Goal: Task Accomplishment & Management: Manage account settings

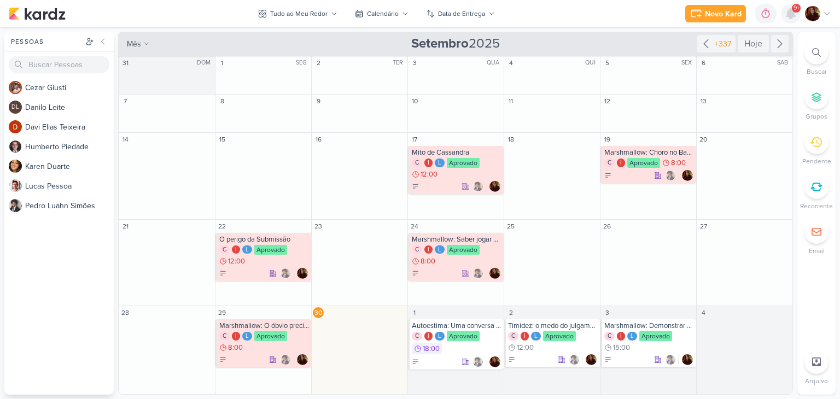
click at [788, 12] on icon at bounding box center [791, 14] width 9 height 10
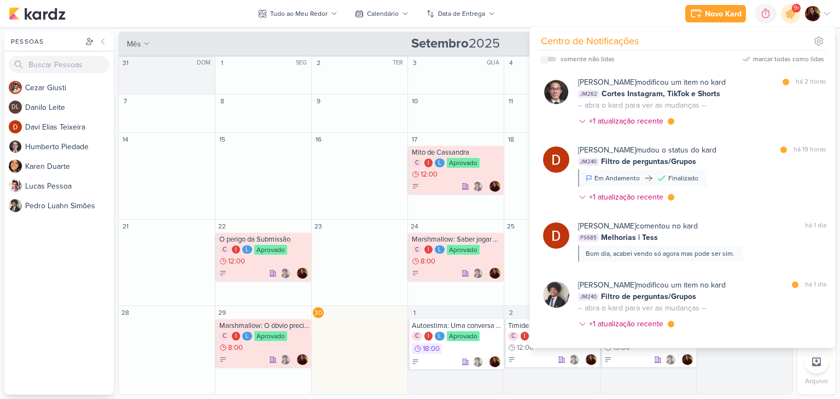
click at [650, 14] on div "Novo Kard Ctrl + k 0h0m Sessão desligada... Hoje 0h0m Semana 0h0m Mês 0h0m" at bounding box center [420, 13] width 823 height 27
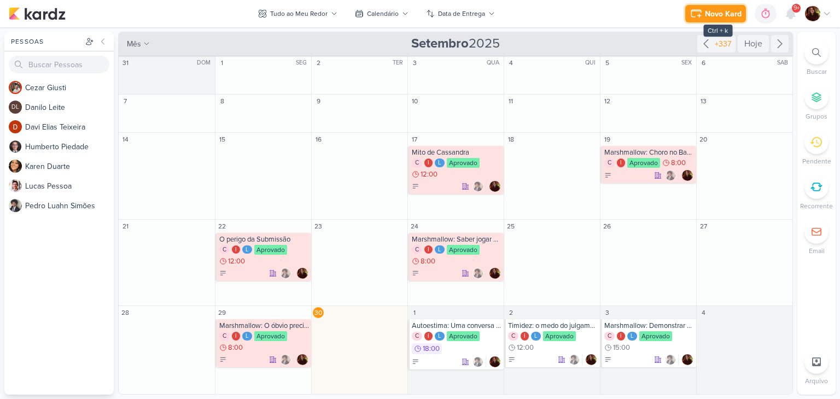
click at [724, 12] on div "Novo Kard" at bounding box center [723, 13] width 37 height 11
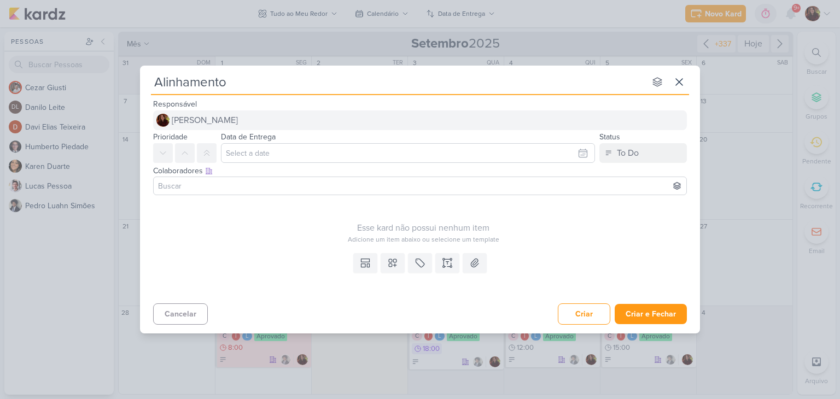
type input "Alinhamento E"
type input "Alinhamento Estratégico"
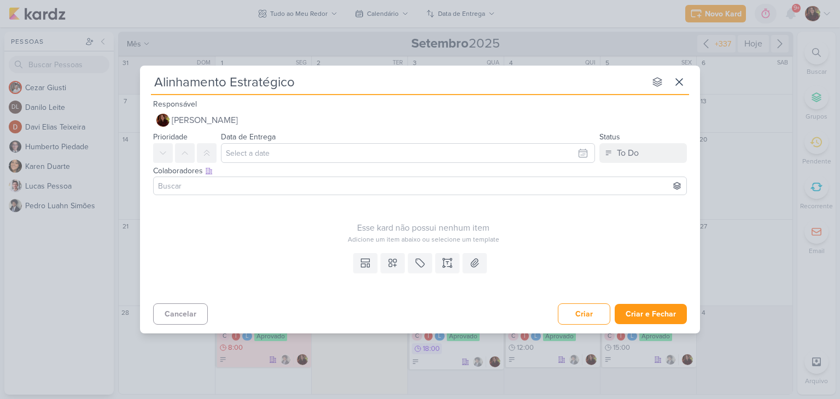
type input "Alinhamento Estratégico"
click at [231, 191] on input at bounding box center [420, 185] width 528 height 13
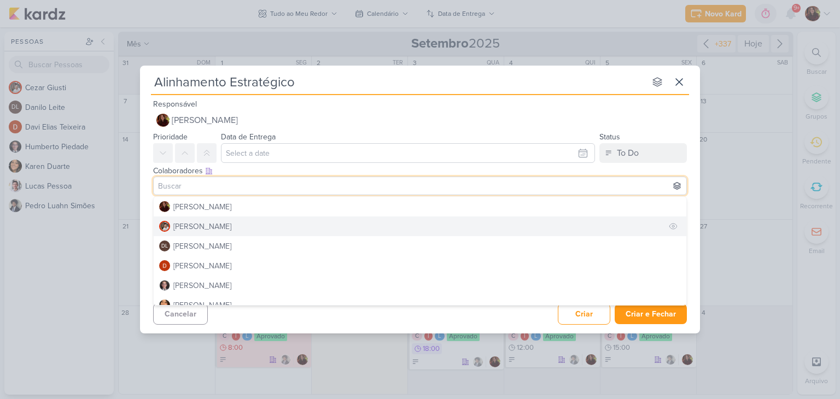
click at [212, 228] on div "[PERSON_NAME]" at bounding box center [202, 226] width 58 height 11
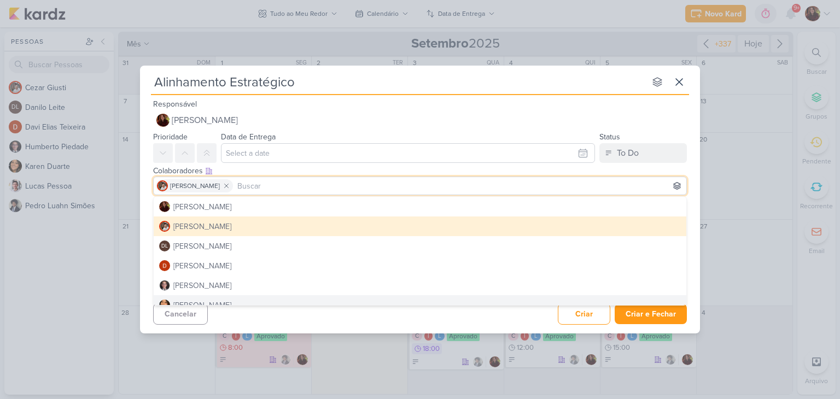
click at [506, 320] on div "Cancelar Criar Criar e Fechar Ctrl + Enter" at bounding box center [420, 313] width 560 height 28
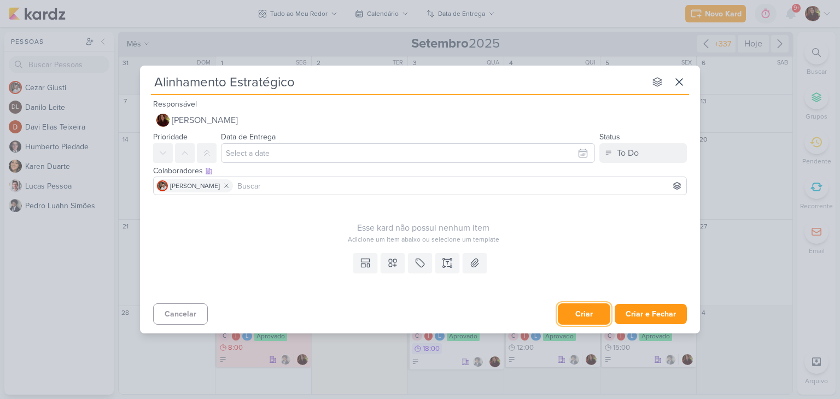
click at [582, 312] on button "Criar" at bounding box center [584, 314] width 53 height 21
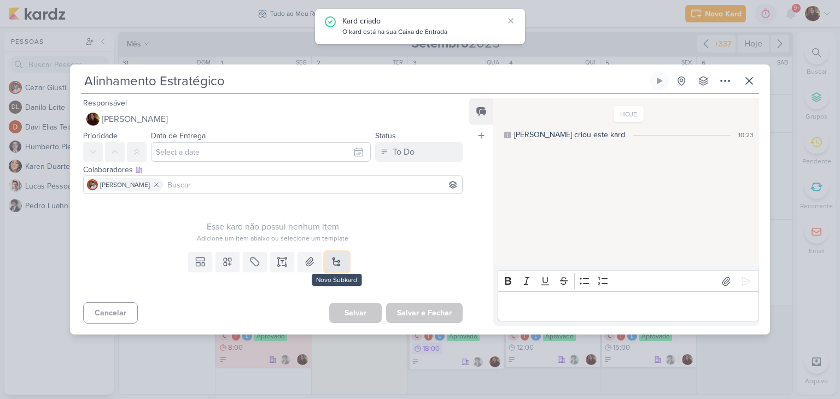
click at [337, 261] on button at bounding box center [337, 262] width 24 height 20
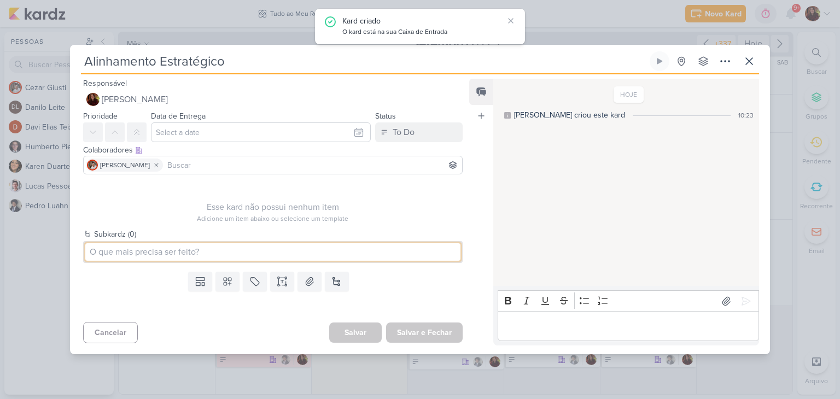
click at [147, 247] on input at bounding box center [272, 252] width 375 height 18
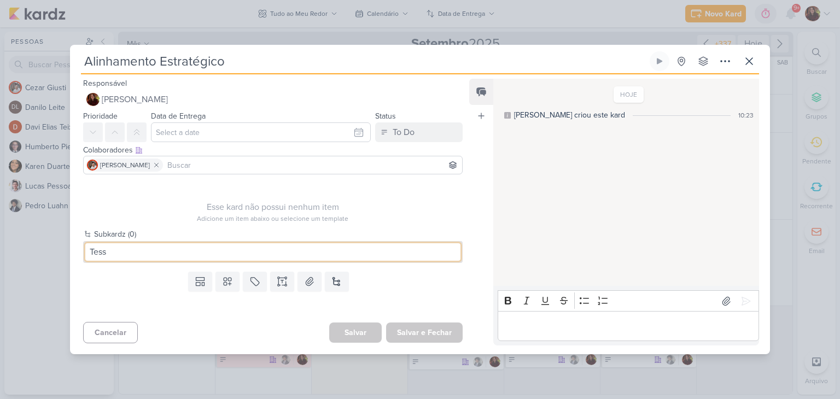
type input "Tess"
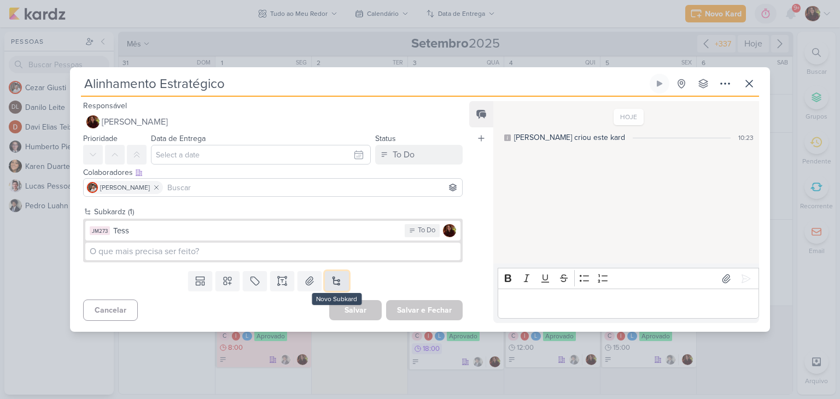
click at [340, 283] on button at bounding box center [337, 281] width 24 height 20
click at [150, 249] on input at bounding box center [272, 252] width 375 height 18
type input "Vendas"
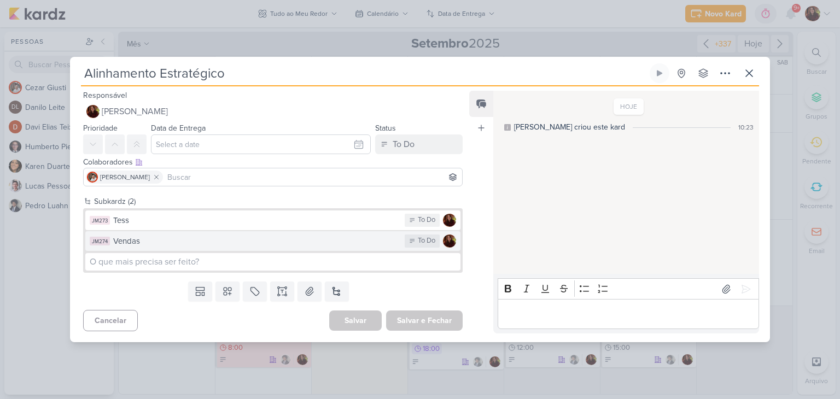
click at [235, 248] on button "JM274 Vendas To Do" at bounding box center [272, 241] width 375 height 20
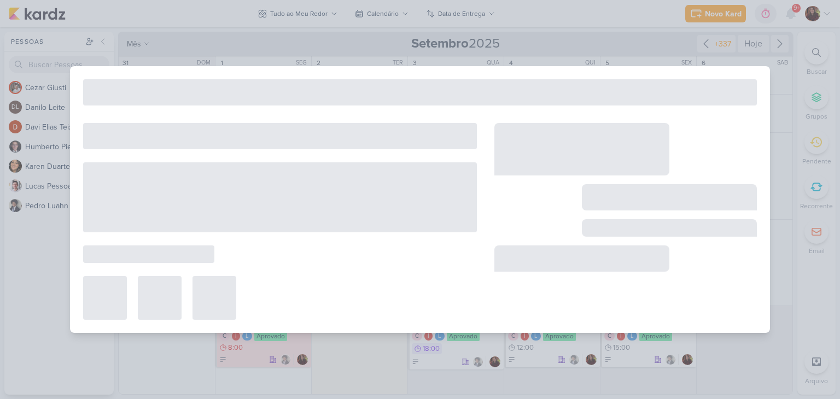
type input "Vendas"
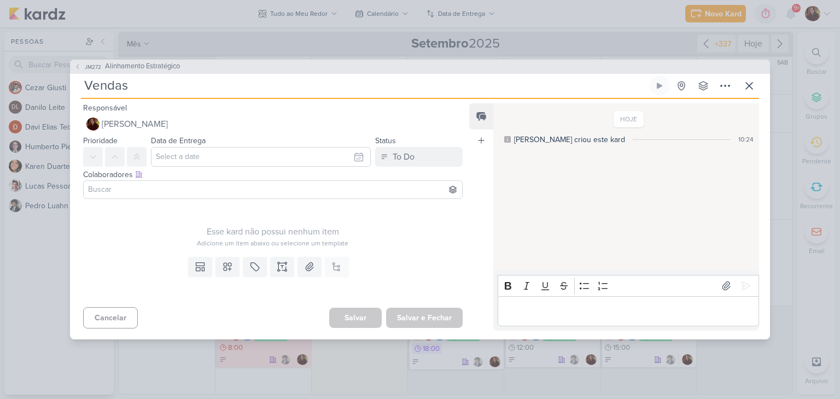
click at [243, 194] on input at bounding box center [273, 189] width 374 height 13
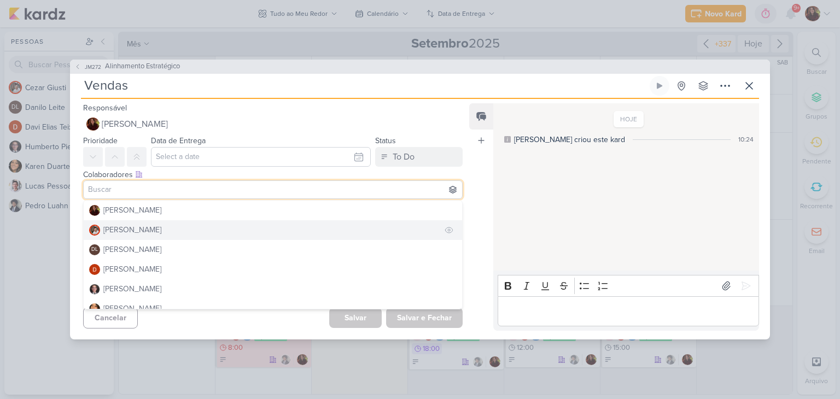
click at [138, 239] on button "[PERSON_NAME]" at bounding box center [273, 230] width 379 height 20
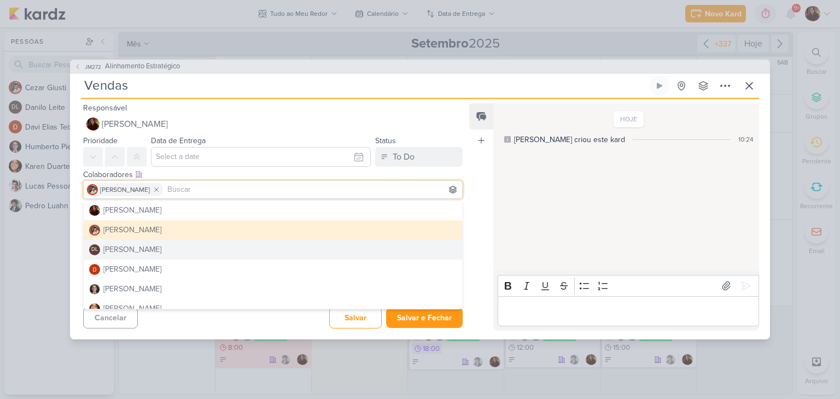
click at [595, 243] on div "HOJE [PERSON_NAME] criou este kard 10:24" at bounding box center [625, 187] width 265 height 167
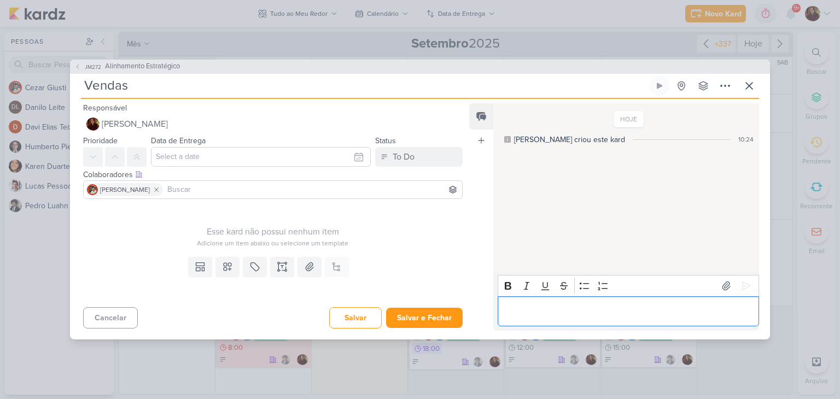
click at [566, 311] on p "Editor editing area: main" at bounding box center [628, 311] width 250 height 13
click at [281, 265] on icon at bounding box center [282, 267] width 11 height 11
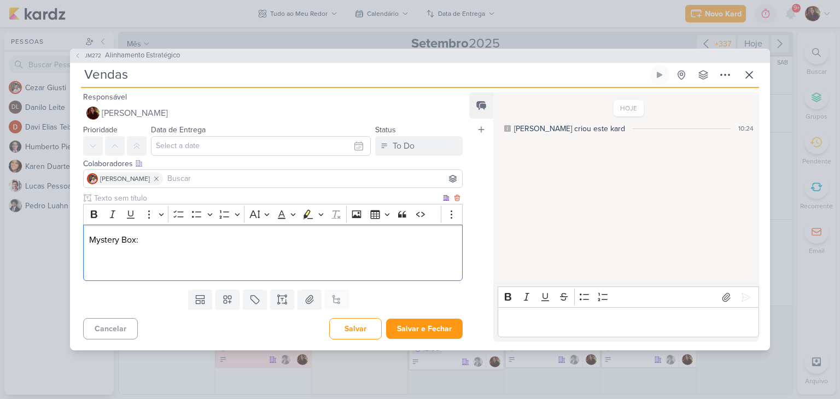
click at [169, 244] on p "Mystery Box:" at bounding box center [273, 240] width 368 height 13
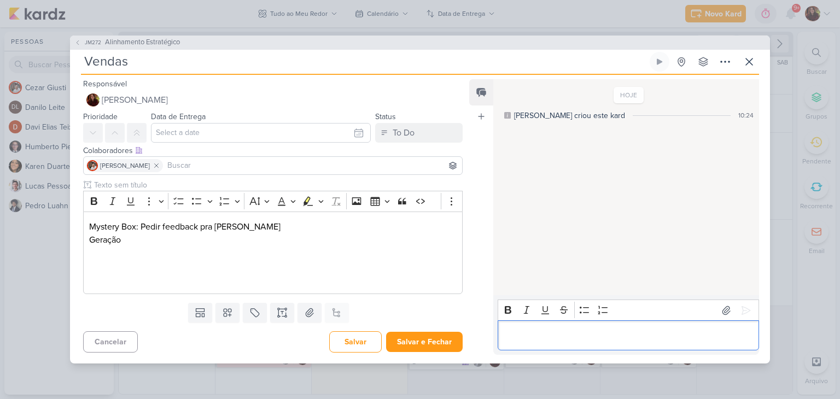
click at [585, 344] on div "Editor editing area: main" at bounding box center [629, 336] width 262 height 30
click at [274, 269] on p "Editor editing area: main" at bounding box center [273, 266] width 368 height 13
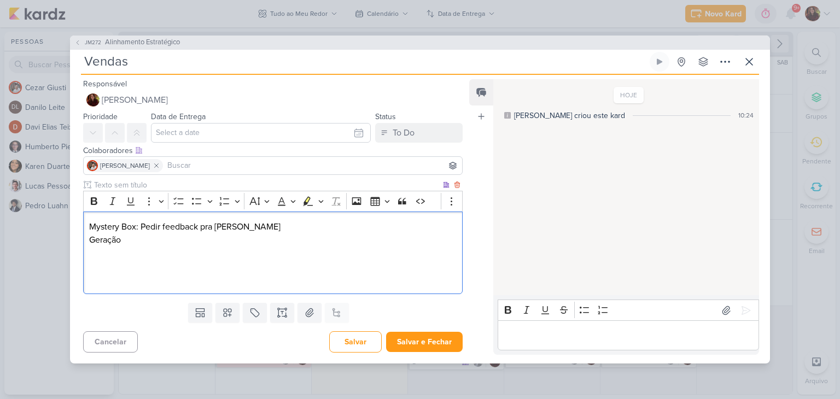
click at [129, 244] on p "Geração" at bounding box center [273, 240] width 368 height 13
drag, startPoint x: 129, startPoint y: 242, endPoint x: 111, endPoint y: 243, distance: 17.5
click at [111, 243] on p "Geração" at bounding box center [273, 240] width 368 height 13
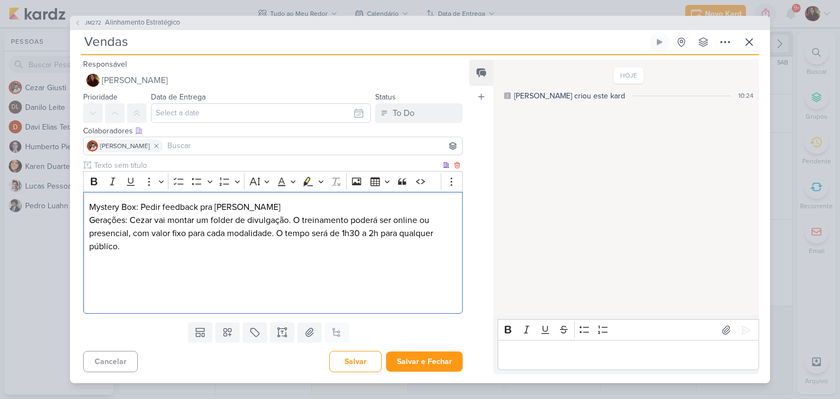
click at [159, 272] on p "Editor editing area: main" at bounding box center [273, 272] width 368 height 13
click at [91, 224] on p "Gerações: Cezar vai montar um folder de divulgação. O treinamento poderá ser on…" at bounding box center [273, 233] width 368 height 39
click at [174, 182] on icon "Editor toolbar" at bounding box center [178, 181] width 11 height 11
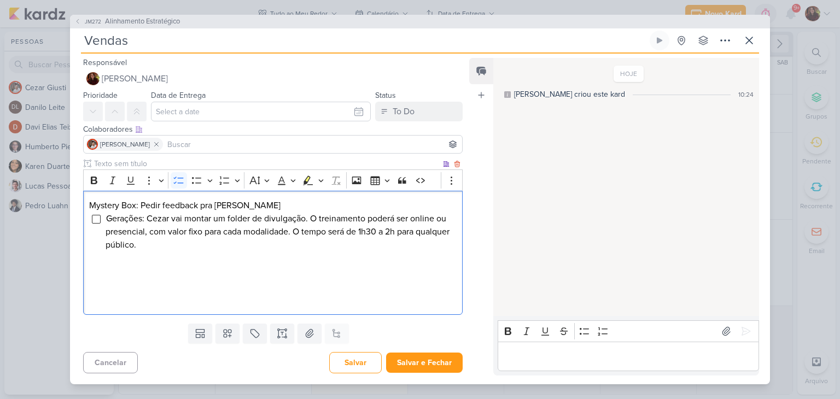
click at [86, 205] on div "Mystery Box: Pedir feedback pra [PERSON_NAME]: [PERSON_NAME] vai montar um fold…" at bounding box center [273, 253] width 380 height 125
click at [177, 184] on icon "Editor toolbar" at bounding box center [178, 180] width 11 height 11
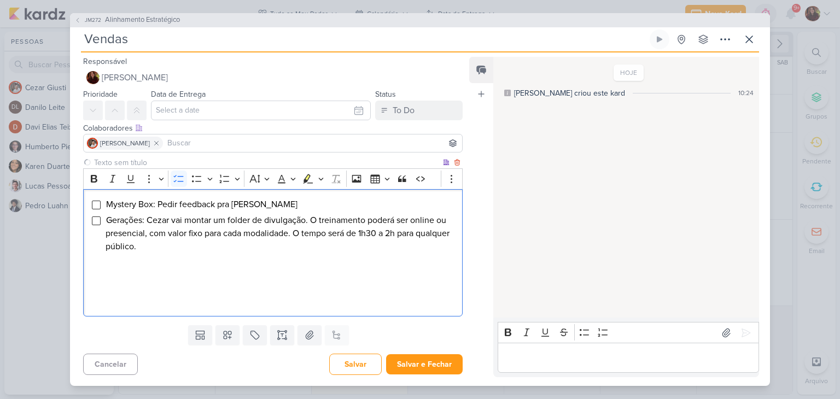
click at [201, 246] on li "Gerações: Cezar vai montar um folder de divulgação. O treinamento poderá ser on…" at bounding box center [281, 233] width 351 height 39
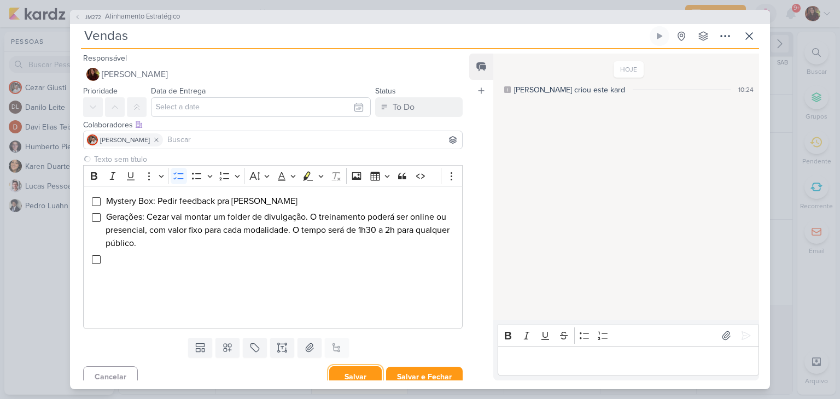
click at [350, 373] on button "Salvar" at bounding box center [355, 377] width 53 height 21
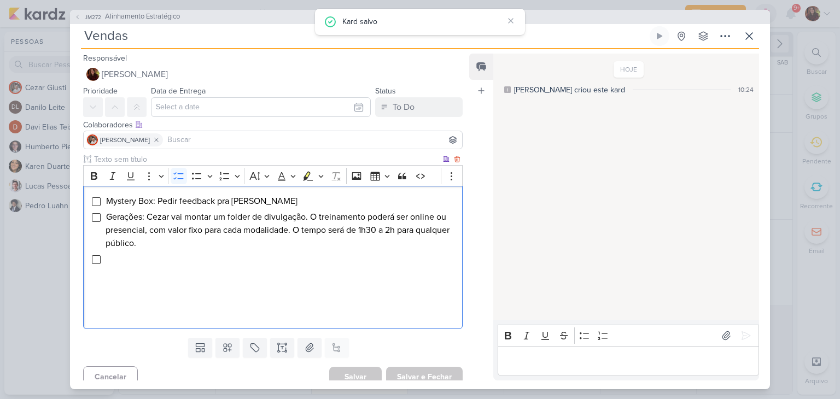
drag, startPoint x: 138, startPoint y: 260, endPoint x: 127, endPoint y: 208, distance: 52.6
click at [138, 259] on li "Editor editing area: main" at bounding box center [281, 259] width 351 height 13
click at [114, 14] on span "Alinhamento Estratégico" at bounding box center [142, 16] width 75 height 11
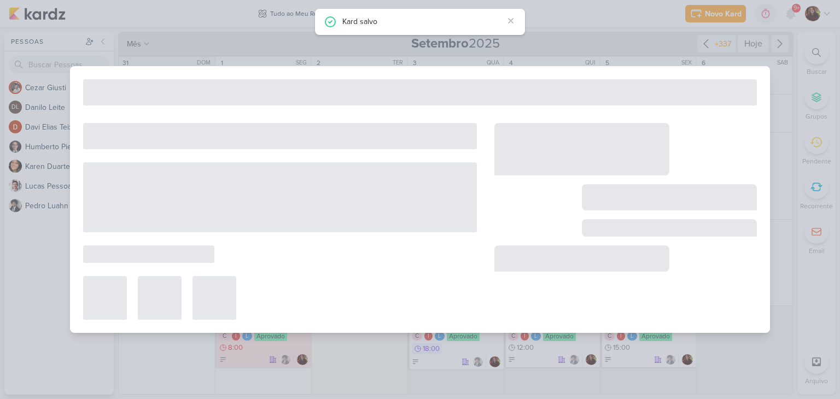
type input "Alinhamento Estratégico"
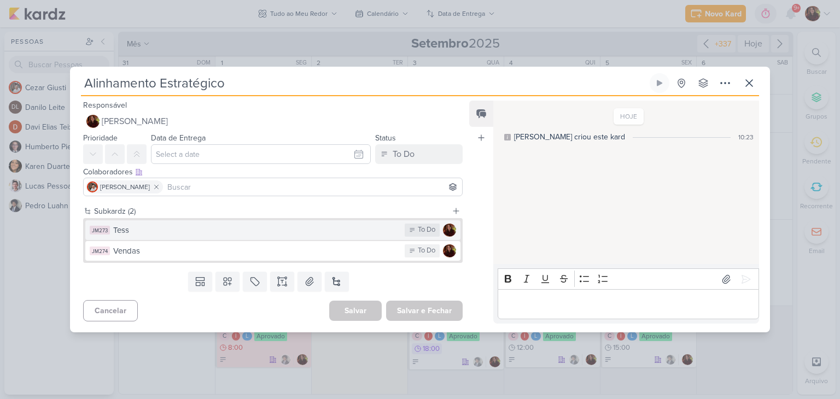
click at [249, 237] on button "JM273 Tess To Do" at bounding box center [272, 230] width 375 height 20
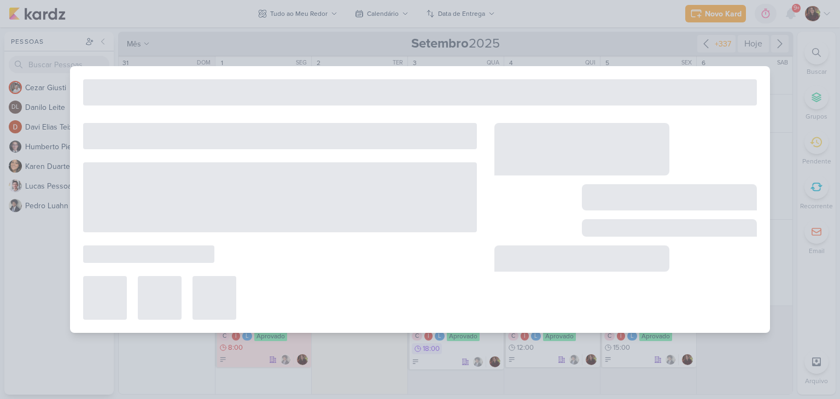
type input "Tess"
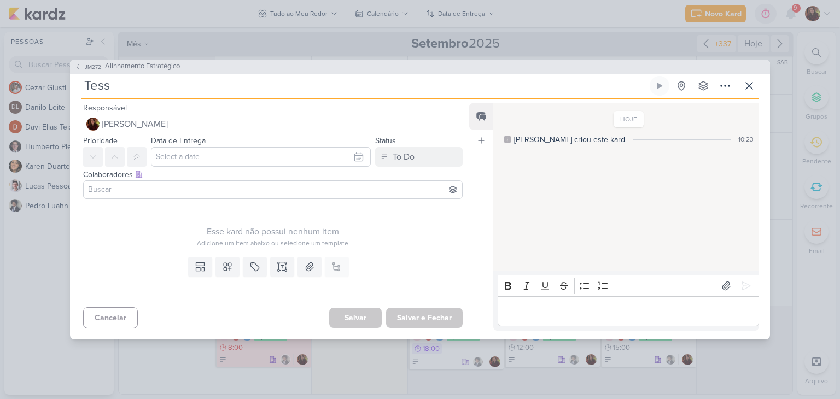
click at [812, 75] on div "JM272 Alinhamento Estratégico Tess" at bounding box center [420, 199] width 840 height 399
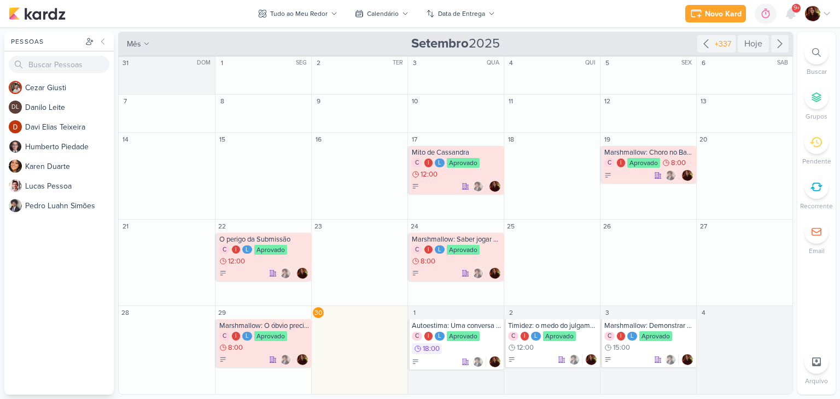
click at [817, 59] on div at bounding box center [817, 52] width 24 height 24
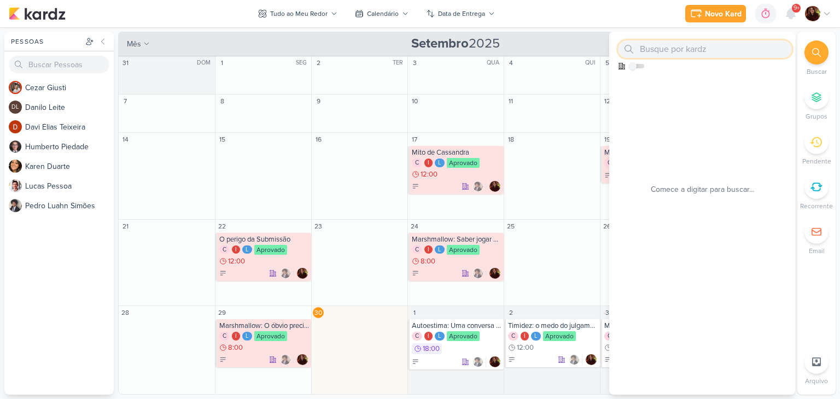
click at [667, 48] on input "text" at bounding box center [705, 49] width 174 height 18
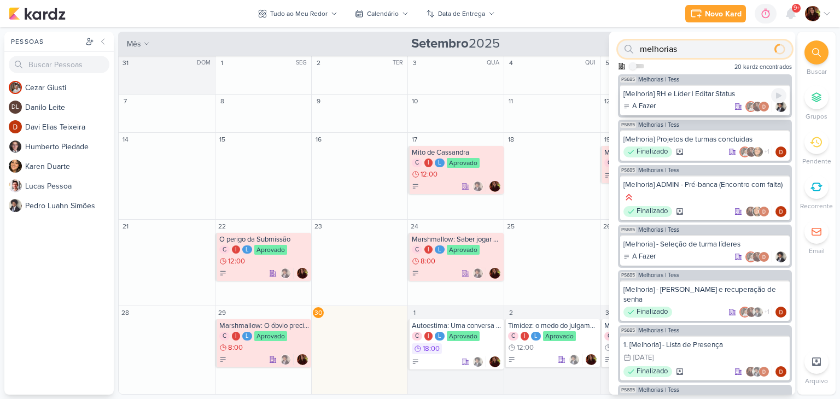
type input "melhorias"
click at [690, 98] on div "[Melhoria] RH e Líder | Editar Status" at bounding box center [705, 94] width 163 height 10
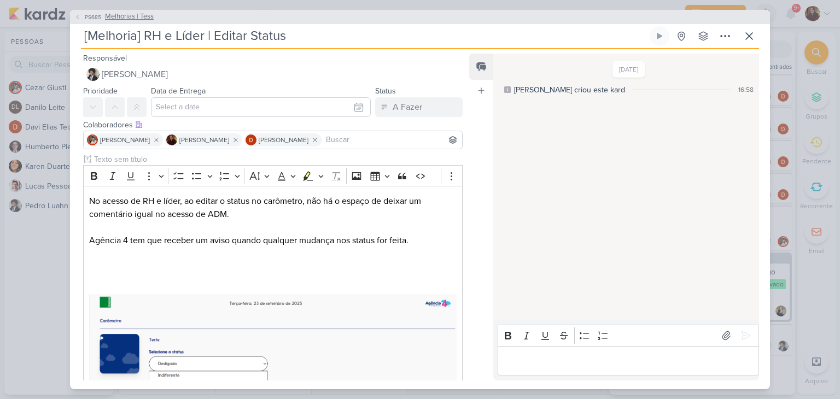
click at [103, 22] on button "PS685 Melhorias | Tess" at bounding box center [113, 16] width 79 height 11
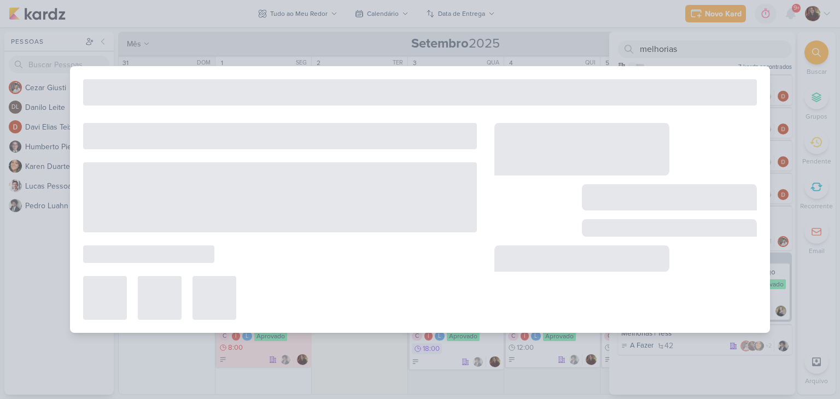
type input "Melhorias | Tess"
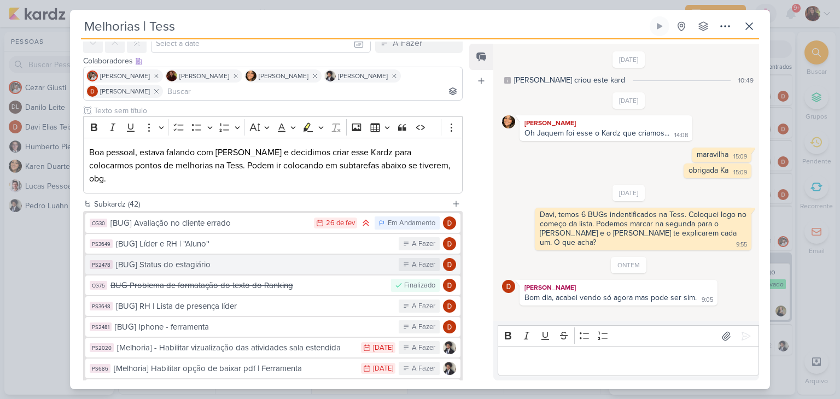
scroll to position [55, 0]
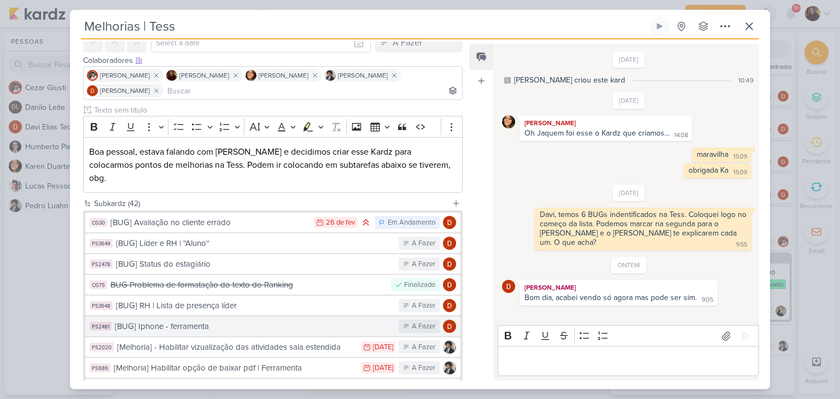
click at [266, 320] on button "PS2481 [BUG] Iphone - ferramenta A Fazer" at bounding box center [272, 327] width 375 height 20
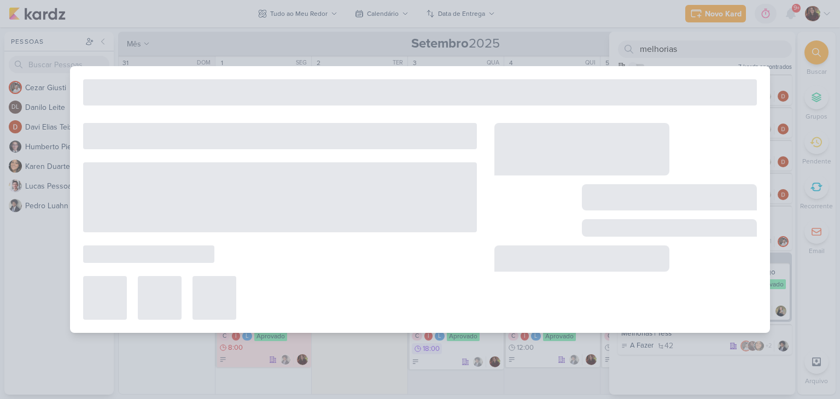
type input "[BUG] Iphone - ferramenta"
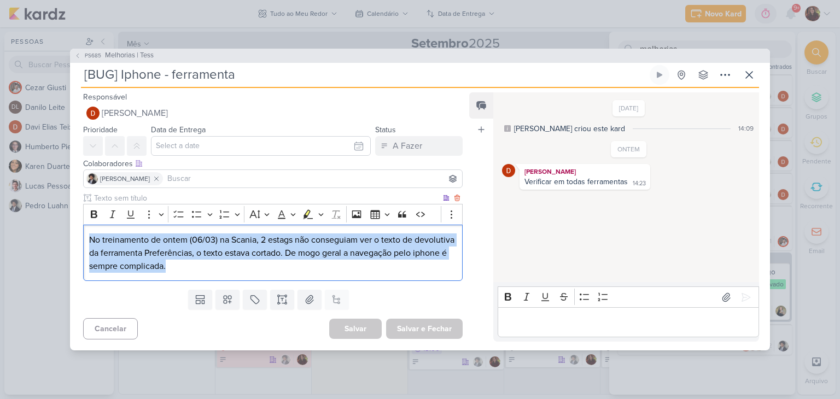
drag, startPoint x: 90, startPoint y: 240, endPoint x: 268, endPoint y: 272, distance: 180.1
click at [268, 272] on p "No treinamento de ontem (06/03) na Scania, 2 estags não conseguiam ver o texto …" at bounding box center [273, 253] width 368 height 39
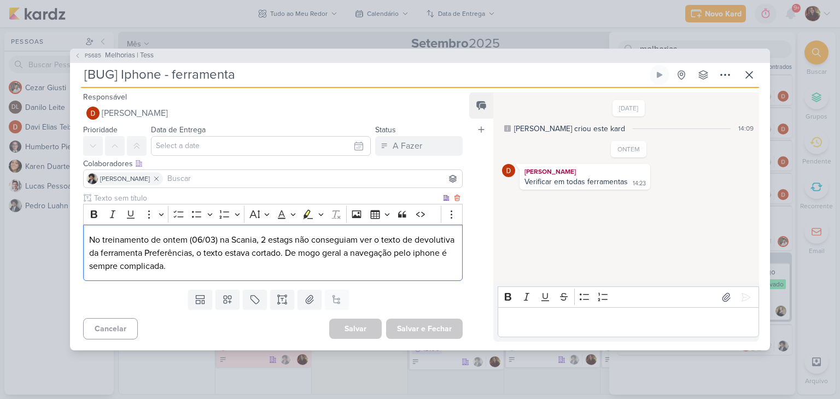
click at [355, 254] on p "No treinamento de ontem (06/03) na Scania, 2 estags não conseguiam ver o texto …" at bounding box center [273, 253] width 368 height 39
click at [357, 257] on p "No treinamento de ontem (06/03) na Scania, 2 estags não conseguiam ver o texto …" at bounding box center [273, 253] width 368 height 39
drag, startPoint x: 357, startPoint y: 257, endPoint x: 352, endPoint y: 272, distance: 16.5
click at [352, 272] on div "No treinamento de ontem (06/03) na Scania, 2 estags não conseguiam ver o texto …" at bounding box center [273, 253] width 380 height 56
click at [359, 253] on p "No treinamento de ontem (06/03) na Scania, 2 estags não conseguiam ver o texto …" at bounding box center [273, 253] width 368 height 39
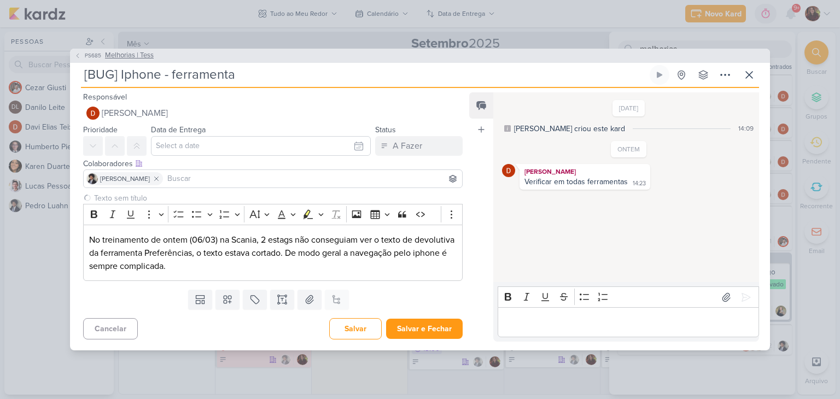
click at [135, 51] on span "Melhorias | Tess" at bounding box center [129, 55] width 49 height 11
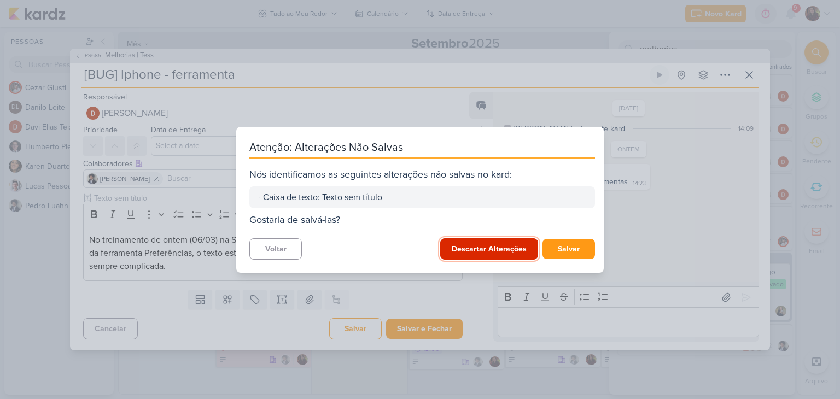
click at [499, 259] on button "Descartar Alterações" at bounding box center [489, 249] width 98 height 21
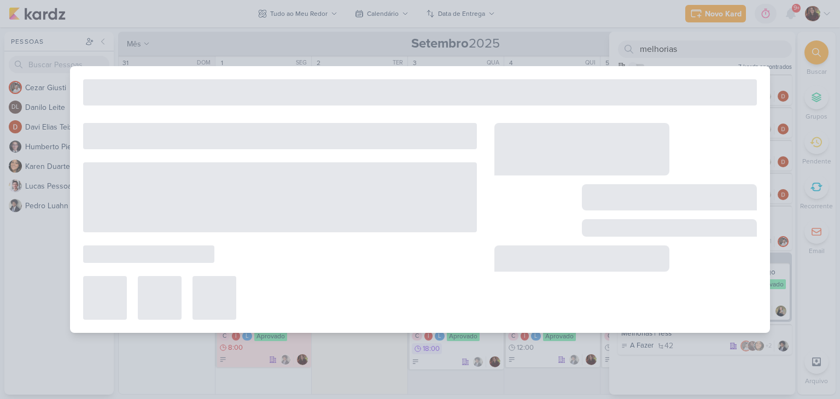
type input "Melhorias | Tess"
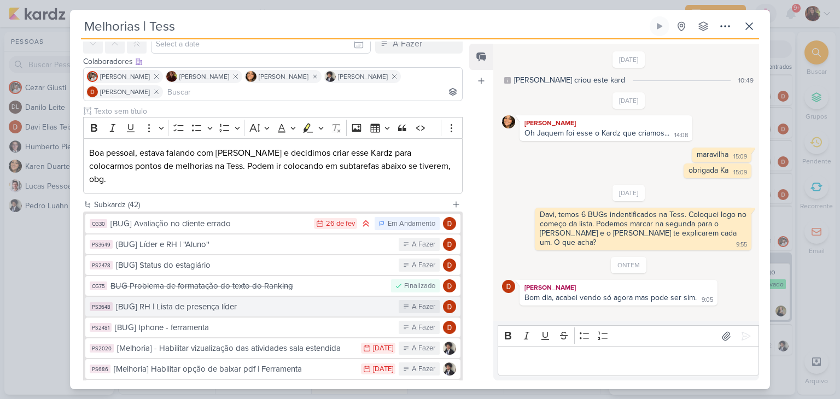
scroll to position [54, 0]
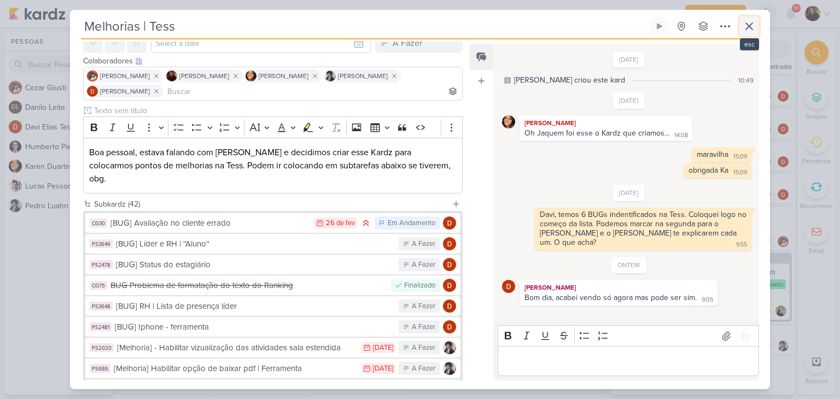
click at [755, 27] on icon at bounding box center [749, 26] width 13 height 13
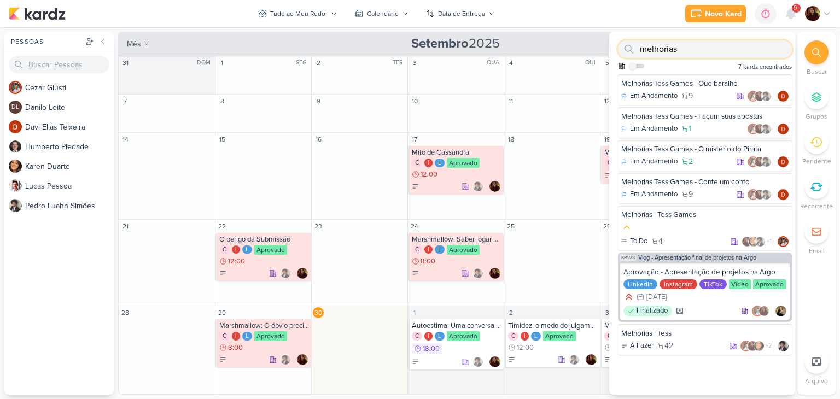
click at [724, 47] on input "melhorias" at bounding box center [705, 49] width 174 height 18
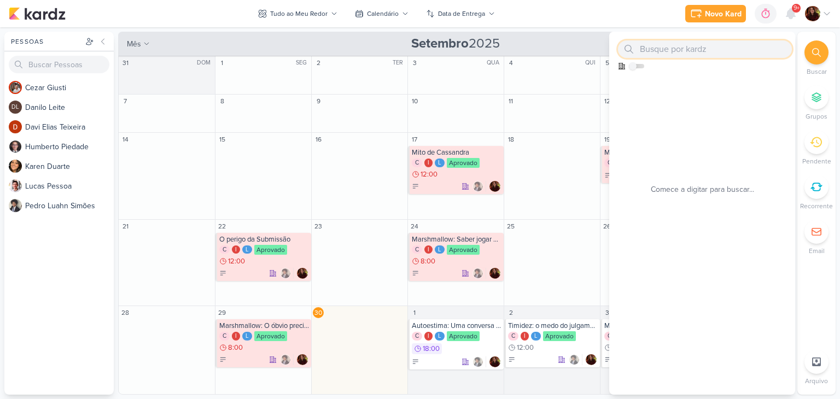
click at [742, 54] on input "text" at bounding box center [705, 49] width 174 height 18
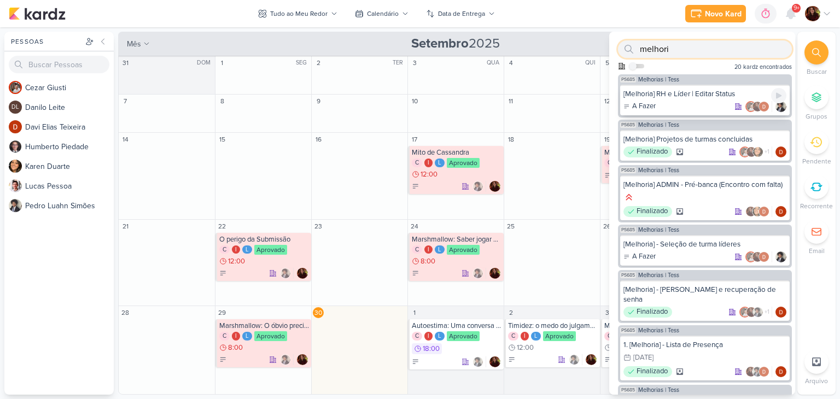
type input "melhori"
click at [717, 95] on div "[Melhoria] RH e Líder | Editar Status" at bounding box center [705, 94] width 163 height 10
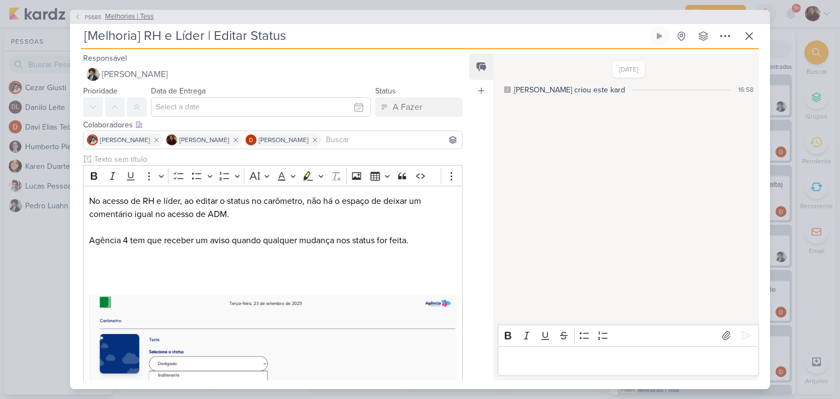
click at [123, 11] on span "Melhorias | Tess" at bounding box center [129, 16] width 49 height 11
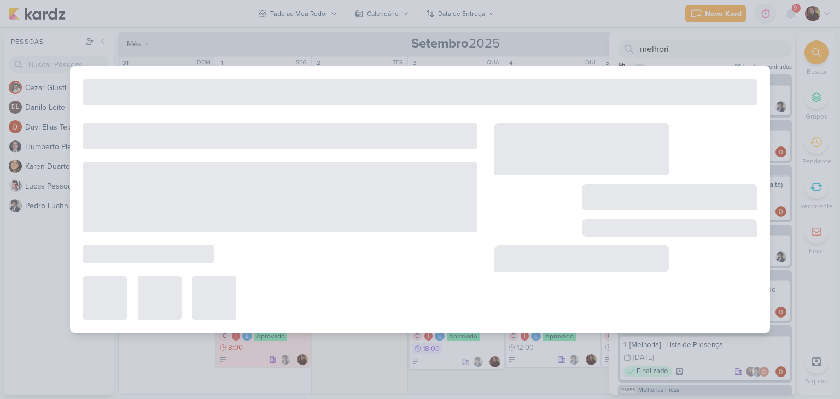
type input "Melhorias | Tess"
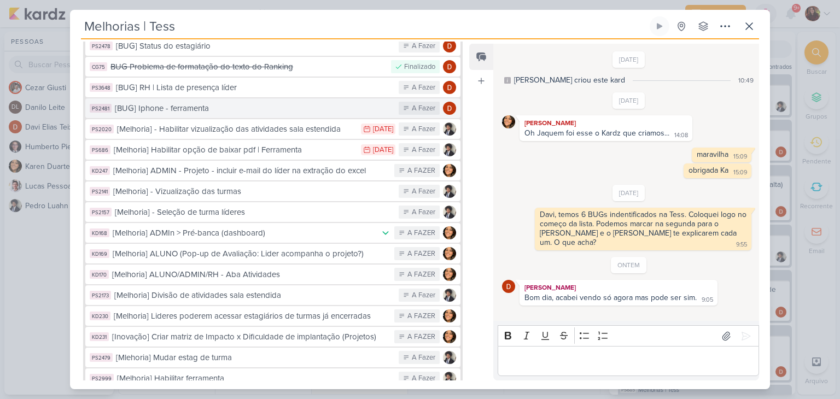
scroll to position [274, 0]
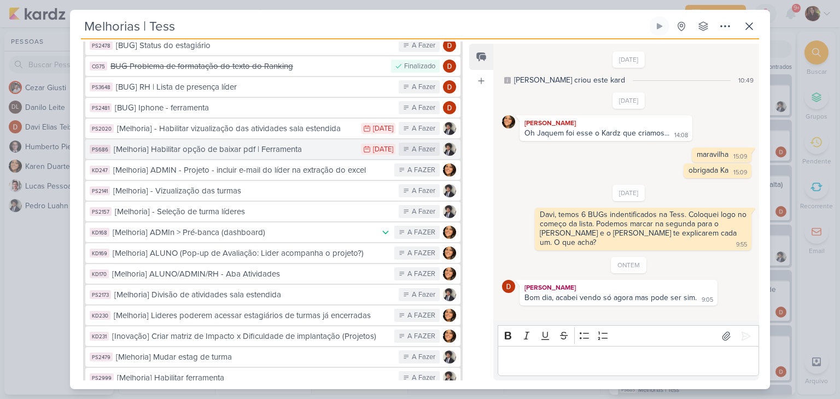
click at [287, 143] on div "[Melhoria] Habilitar opção de baixar pdf | Ferramenta" at bounding box center [235, 149] width 242 height 13
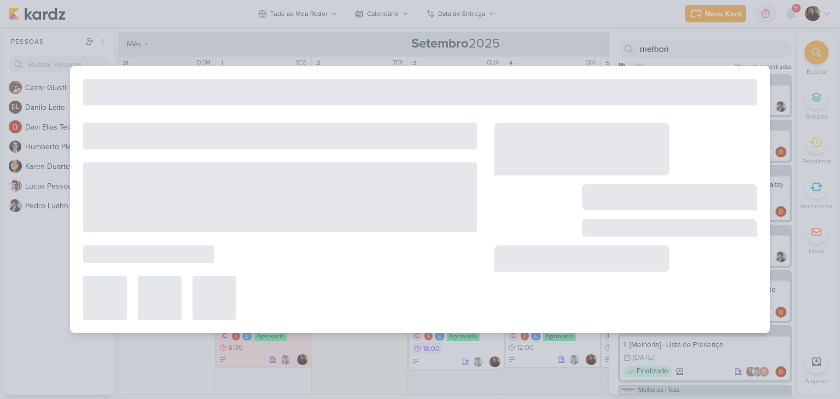
type input "[Melhoria] Habilitar opção de baixar pdf | Ferramenta"
type input "[DATE] 23:59"
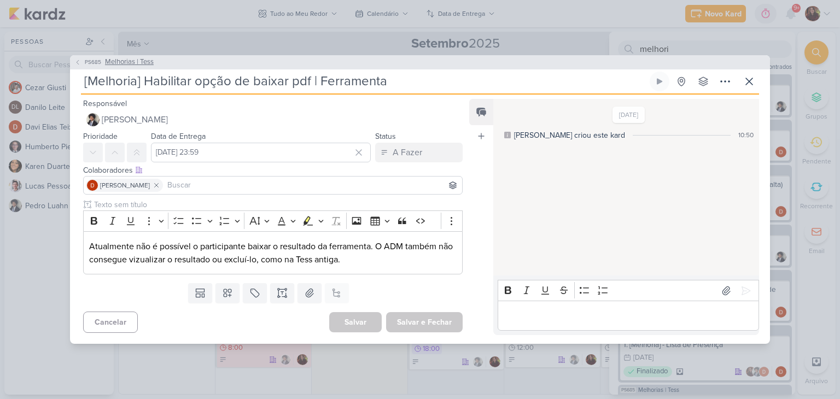
click at [104, 66] on button "PS685 Melhorias | Tess" at bounding box center [113, 62] width 79 height 11
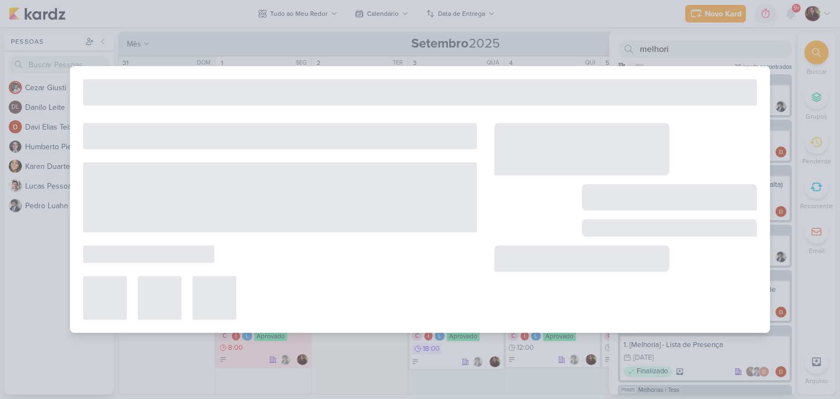
type input "Melhorias | Tess"
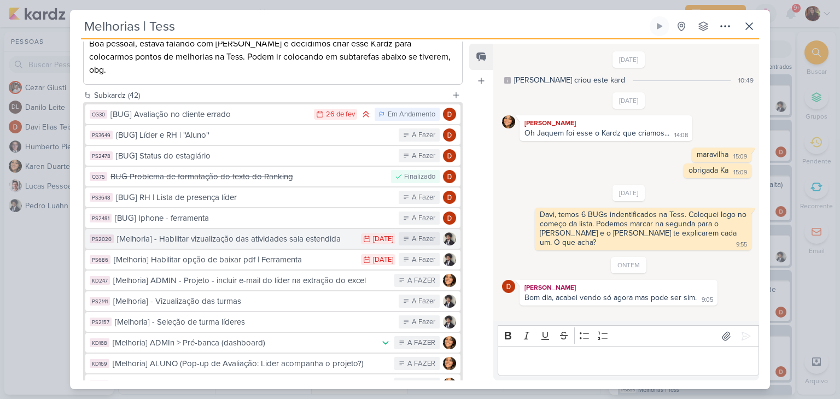
scroll to position [164, 0]
click at [268, 233] on div "[Melhoria] - Habilitar vizualização das atividades sala estendida" at bounding box center [236, 239] width 239 height 13
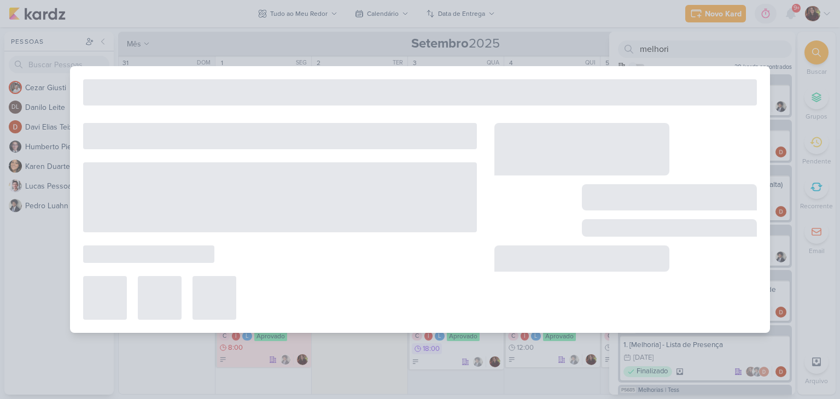
type input "[Melhoria] - Habilitar vizualização das atividades sala estendida"
type input "[DATE] 23:59"
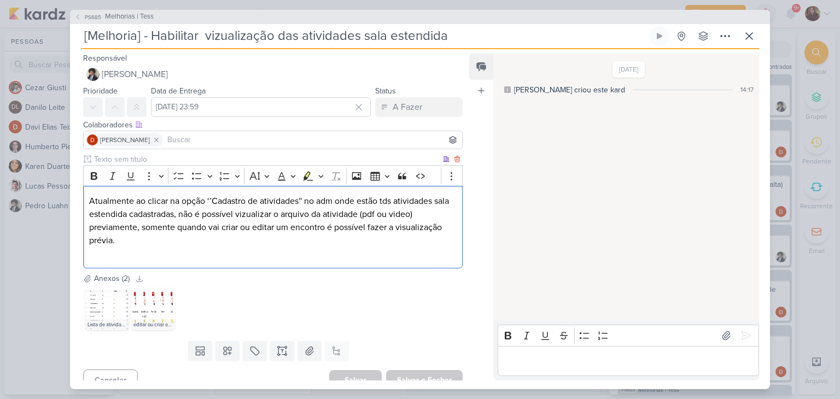
click at [148, 213] on p "Atualmente ao clicar na opção ‘’Cadastro de atividades'' no adm onde estão tds …" at bounding box center [273, 221] width 368 height 53
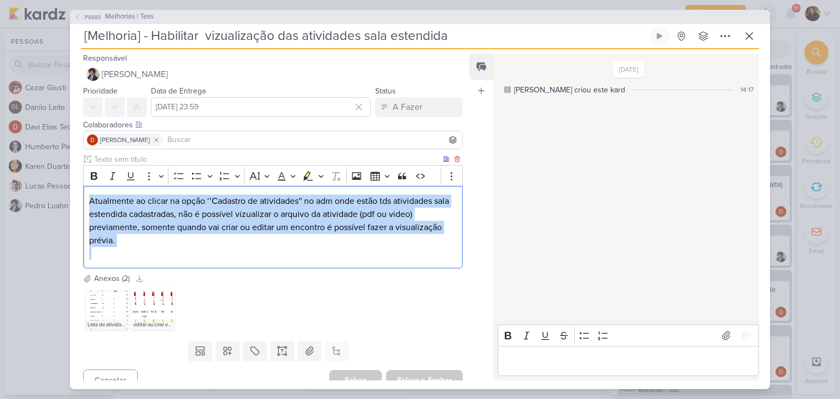
click at [148, 213] on p "Atualmente ao clicar na opção ‘’Cadastro de atividades'' no adm onde estão tds …" at bounding box center [273, 221] width 368 height 53
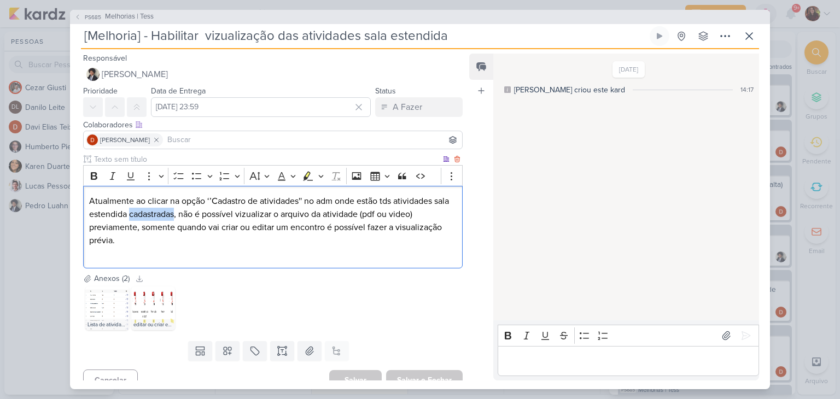
click at [148, 213] on p "Atualmente ao clicar na opção ‘’Cadastro de atividades'' no adm onde estão tds …" at bounding box center [273, 221] width 368 height 53
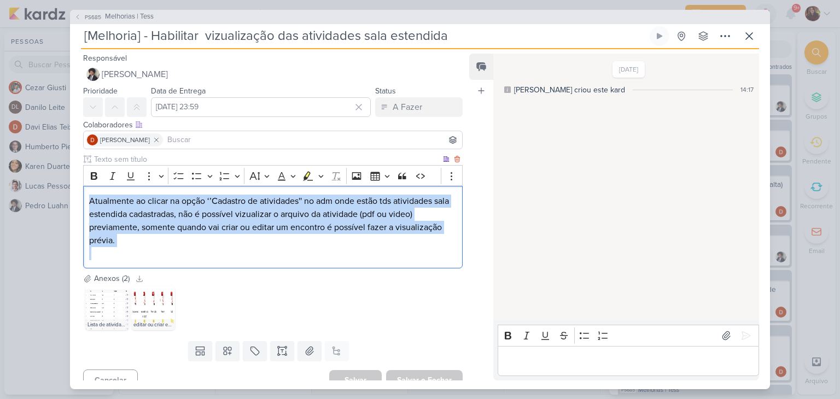
click at [148, 213] on p "Atualmente ao clicar na opção ‘’Cadastro de atividades'' no adm onde estão tds …" at bounding box center [273, 221] width 368 height 53
click at [129, 12] on span "Melhorias | Tess" at bounding box center [129, 16] width 49 height 11
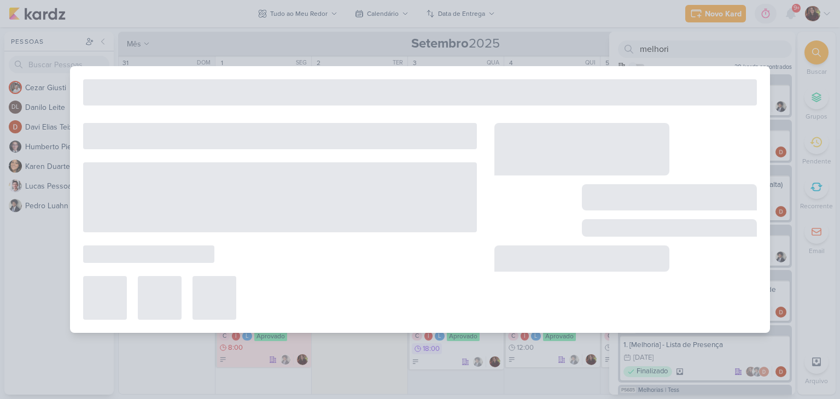
type input "Melhorias | Tess"
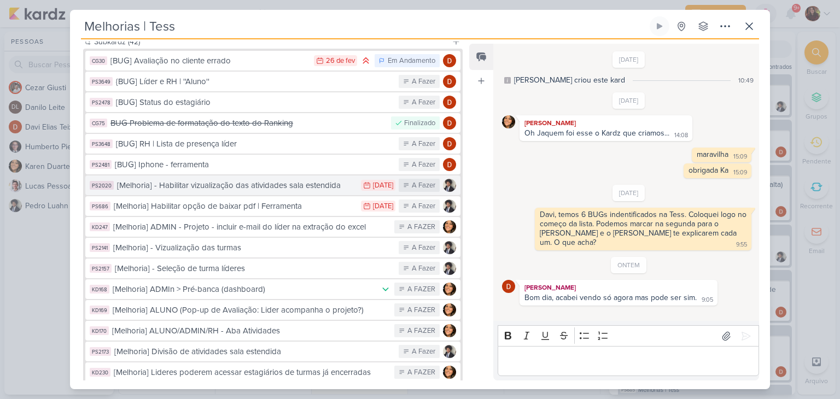
scroll to position [218, 0]
click at [208, 178] on div "[Melhoria] - Habilitar vizualização das atividades sala estendida" at bounding box center [236, 184] width 239 height 13
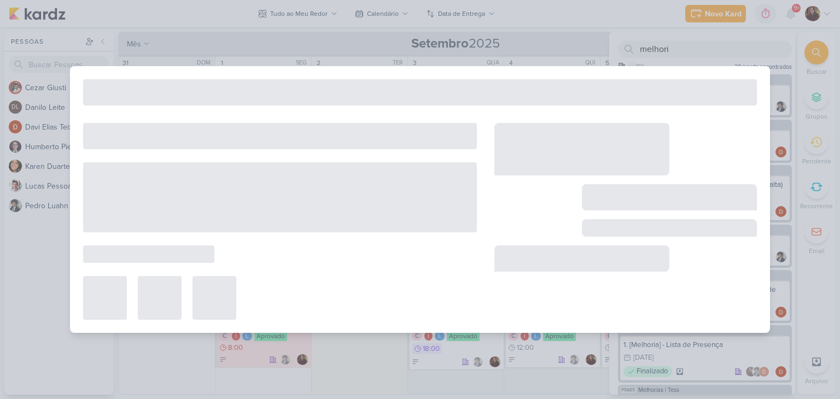
type input "[Melhoria] - Habilitar vizualização das atividades sala estendida"
type input "[DATE] 23:59"
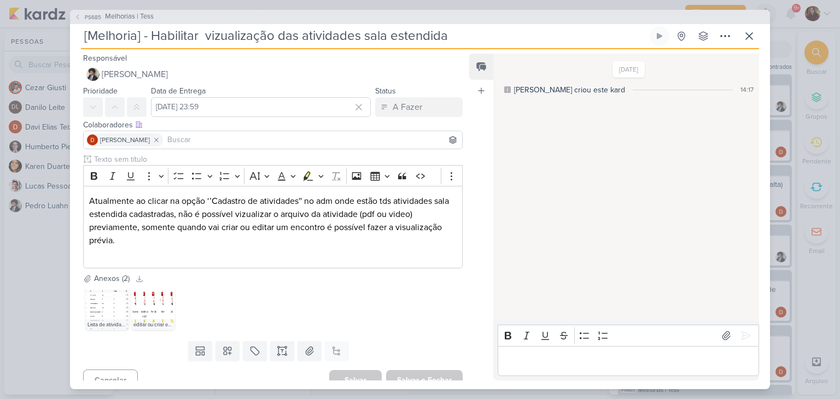
click at [151, 37] on input "[Melhoria] - Habilitar vizualização das atividades sala estendida" at bounding box center [364, 36] width 567 height 20
click at [358, 373] on button "Salvar" at bounding box center [355, 380] width 53 height 21
click at [102, 12] on button "PS685 Melhorias | Tess" at bounding box center [113, 16] width 79 height 11
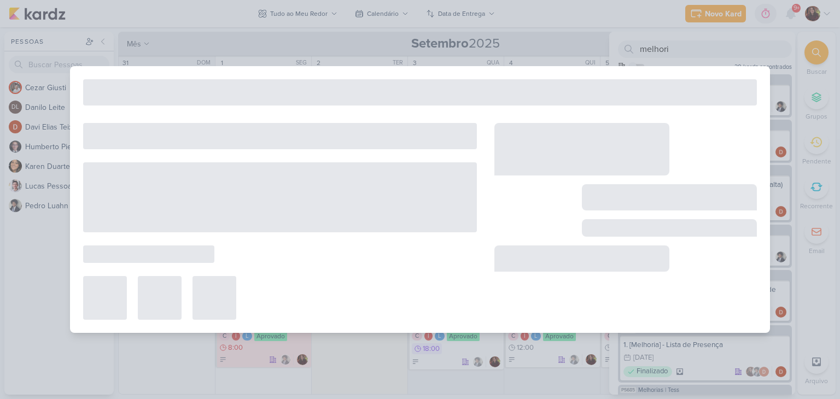
type input "Melhorias | Tess"
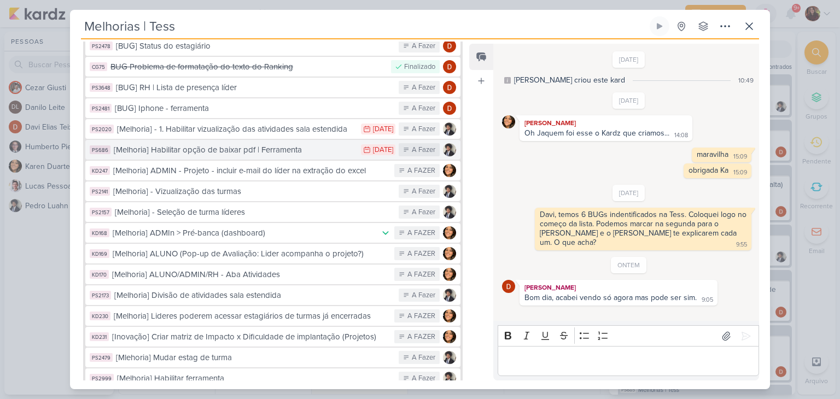
scroll to position [274, 0]
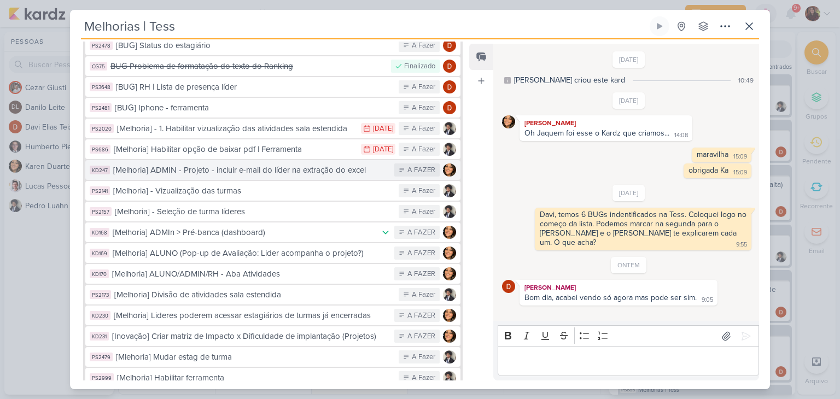
click at [199, 164] on div "[Melhoria] ADMIN - Projeto - incluir e-mail do líder na extração do excel" at bounding box center [251, 170] width 276 height 13
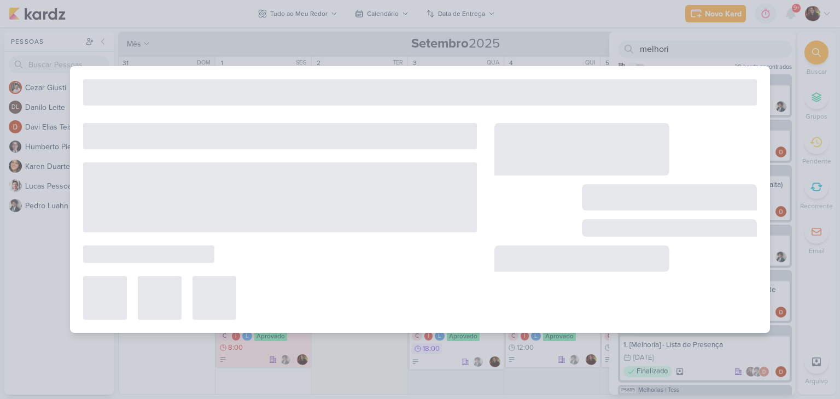
type input "[Melhoria] ADMIN - Projeto - incluir e-mail do líder na extração do excel"
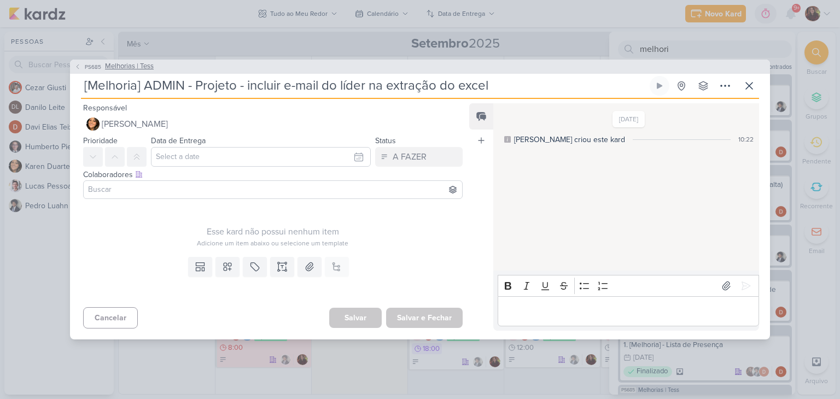
click at [143, 67] on span "Melhorias | Tess" at bounding box center [129, 66] width 49 height 11
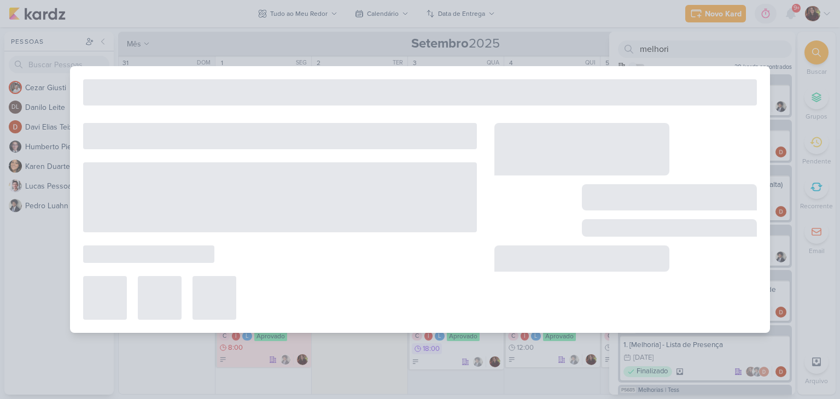
type input "Melhorias | Tess"
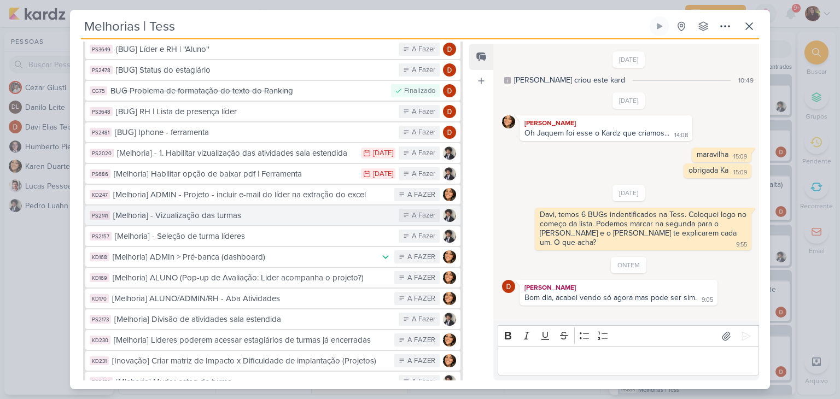
scroll to position [253, 0]
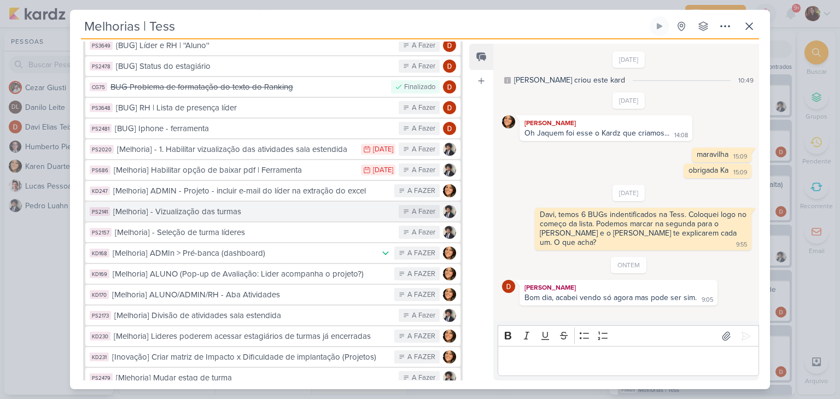
click at [233, 204] on button "PS2141 [Melhoria] - Vizualização das turmas A Fazer" at bounding box center [272, 212] width 375 height 20
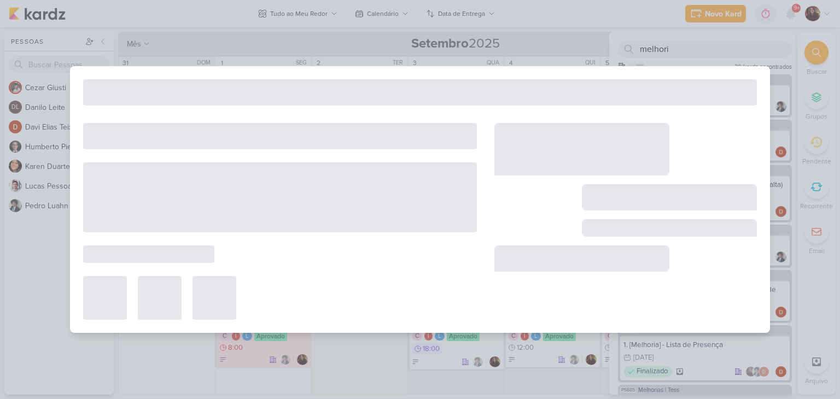
type input "[Melhoria] - Vizualização das turmas"
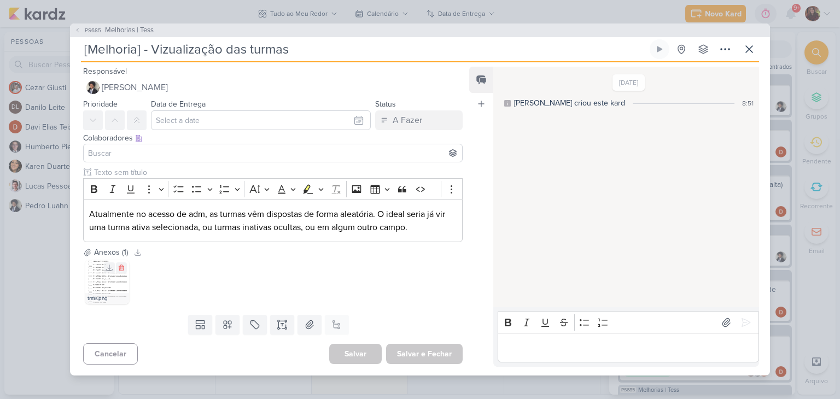
click at [103, 284] on img at bounding box center [107, 282] width 44 height 44
click at [136, 29] on span "Melhorias | Tess" at bounding box center [129, 30] width 49 height 11
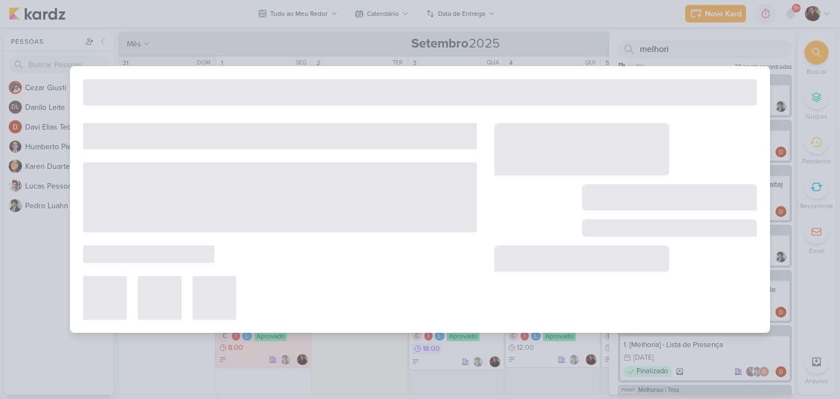
type input "Melhorias | Tess"
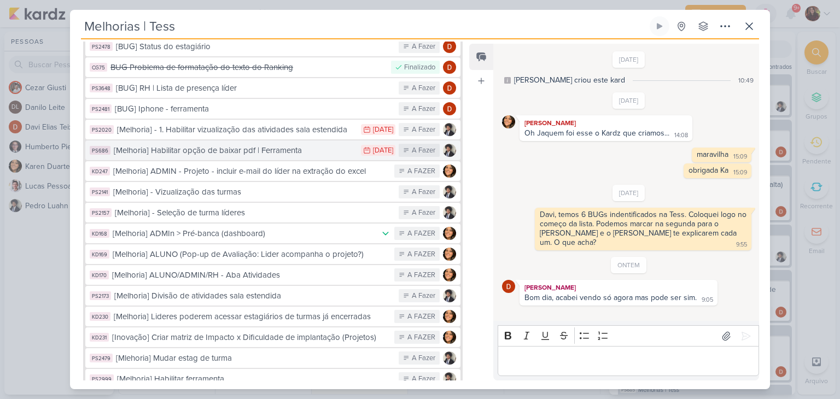
scroll to position [273, 0]
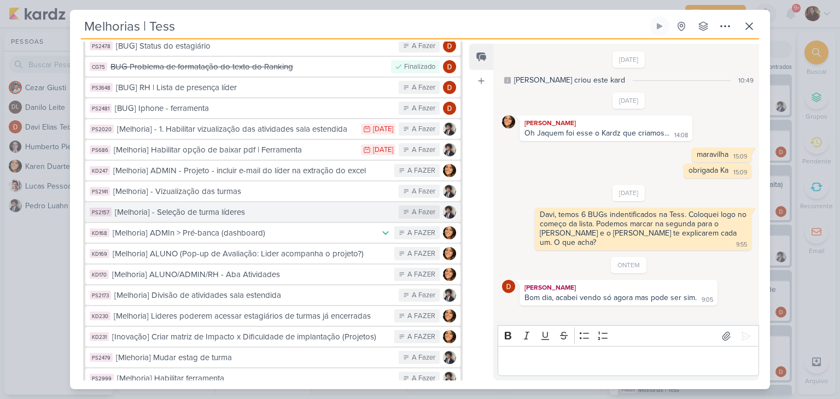
click at [265, 206] on div "[Melhoria] - Seleção de turma líderes" at bounding box center [254, 212] width 278 height 13
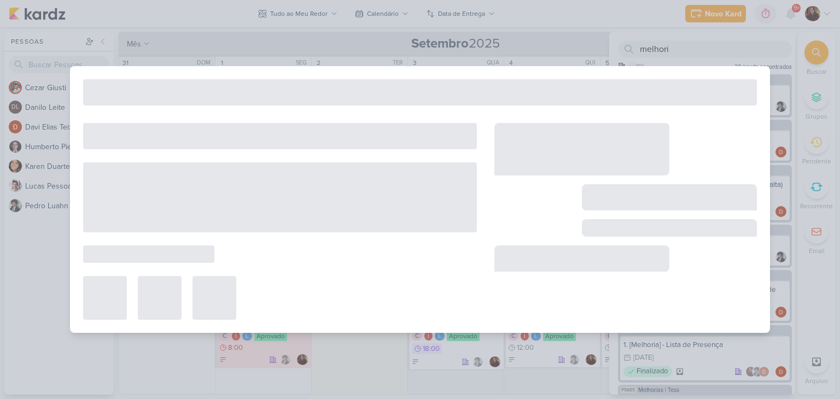
type input "[Melhoria] - Seleção de turma líderes"
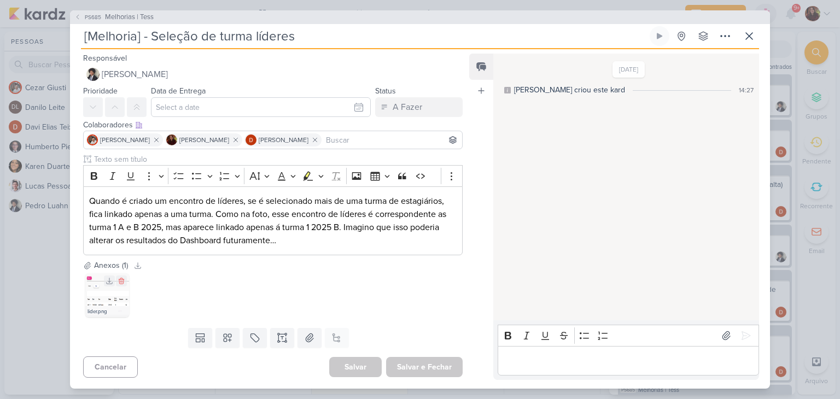
click at [108, 301] on img at bounding box center [107, 296] width 44 height 44
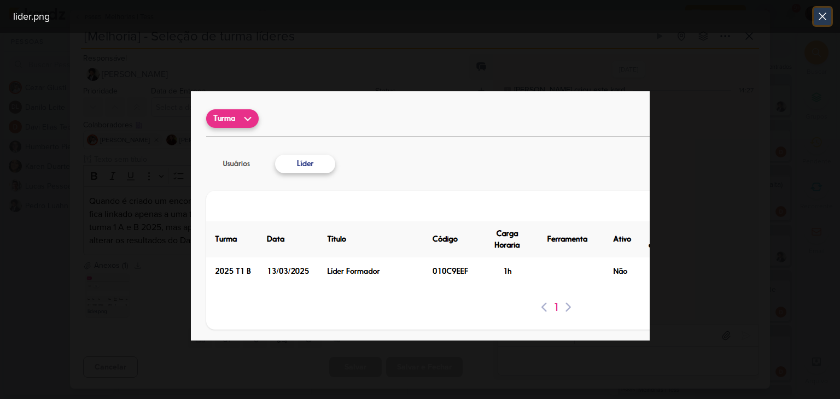
click at [823, 15] on icon at bounding box center [822, 16] width 13 height 13
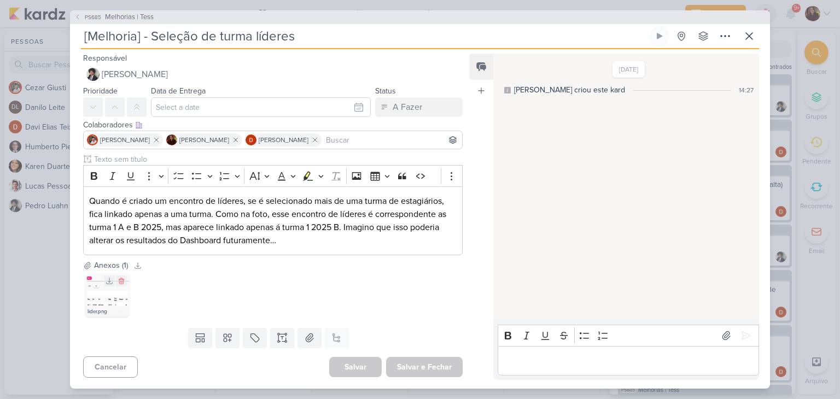
click at [120, 300] on img at bounding box center [107, 296] width 44 height 44
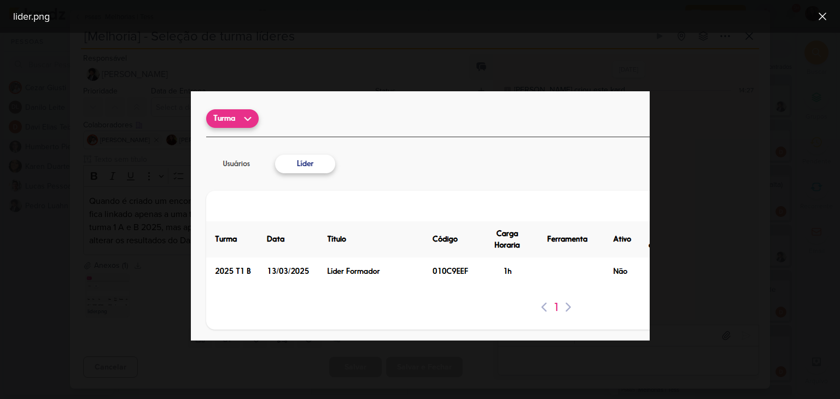
click at [145, 254] on div at bounding box center [420, 216] width 840 height 367
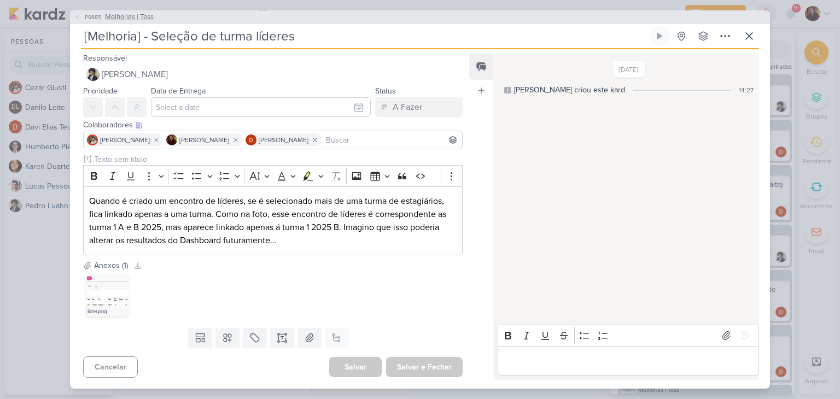
click at [138, 21] on span "Melhorias | Tess" at bounding box center [129, 17] width 49 height 11
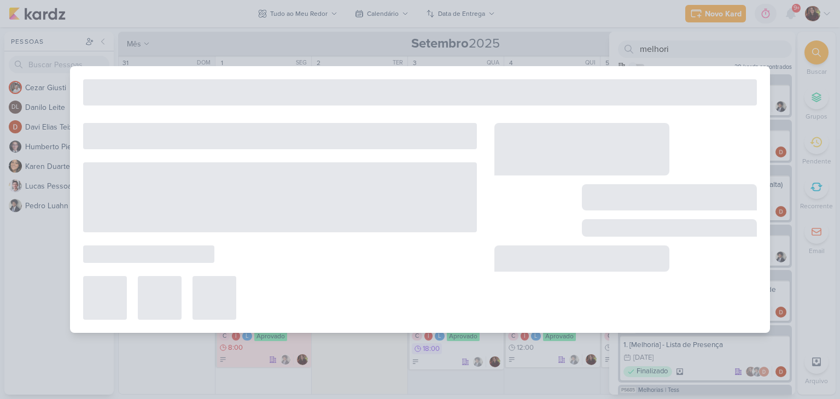
type input "Melhorias | Tess"
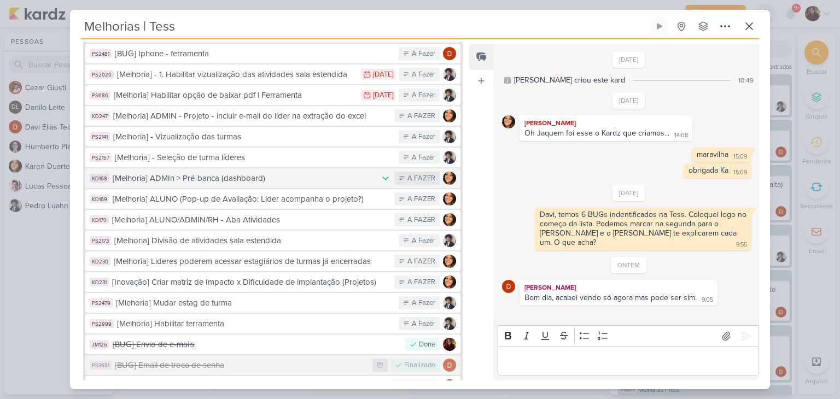
scroll to position [328, 0]
click at [188, 172] on div "[Melhoria] ADMIn > Pré-banca (dashboard)" at bounding box center [244, 178] width 262 height 13
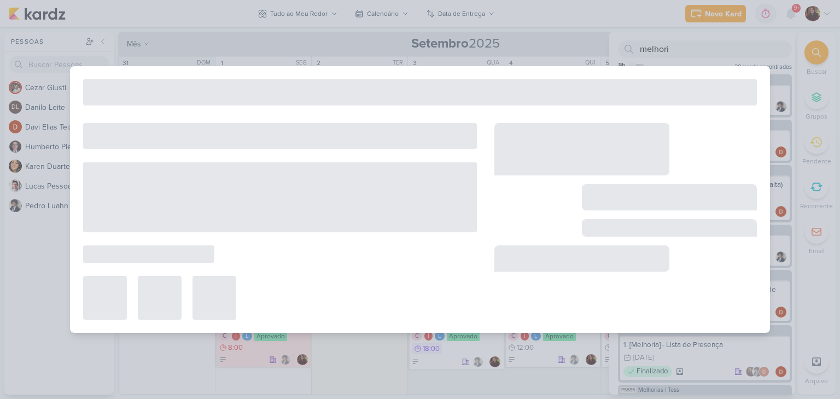
type input "[Melhoria] ADMIn > Pré-banca (dashboard)"
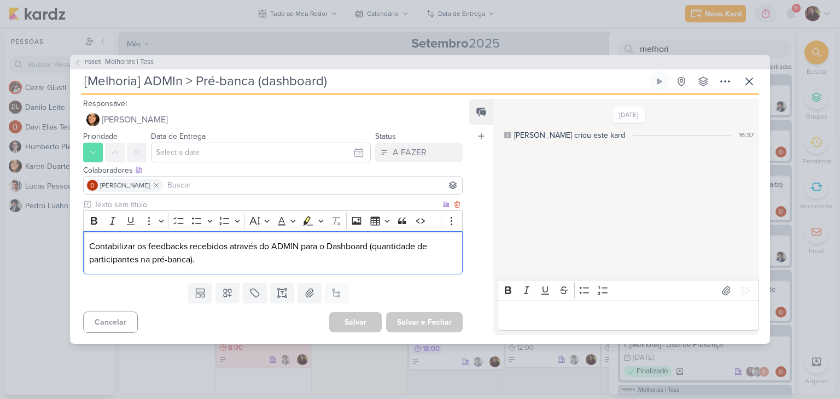
click at [154, 262] on p "Contabilizar os feedbacks recebidos através do ADMIN para o Dashboard (quantida…" at bounding box center [273, 253] width 368 height 26
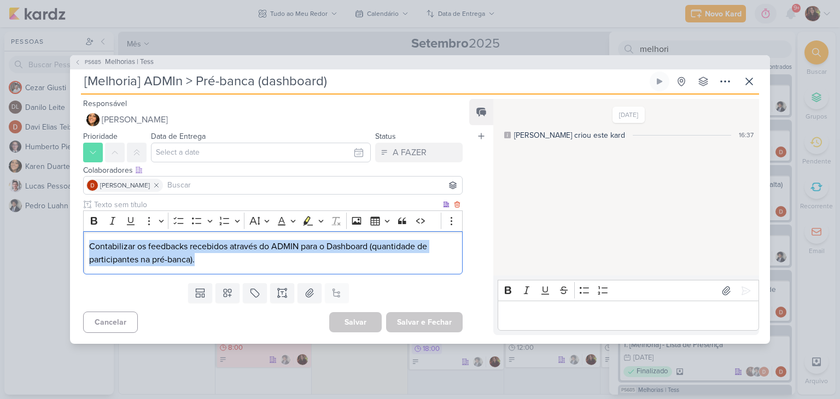
click at [154, 262] on p "Contabilizar os feedbacks recebidos através do ADMIN para o Dashboard (quantida…" at bounding box center [273, 253] width 368 height 26
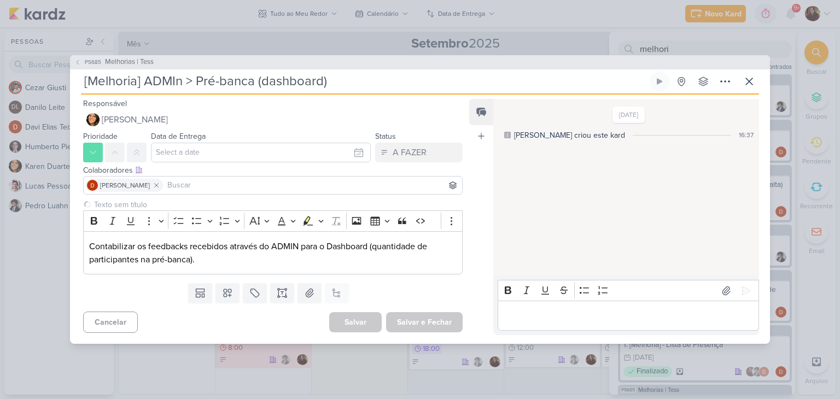
click at [148, 281] on div "Templates Campos Personalizados Marcadores Caixa De Texto Anexo Este kard já é …" at bounding box center [268, 293] width 397 height 28
click at [209, 269] on div "Contabilizar os feedbacks recebidos através do ADMIN para o Dashboard (quantida…" at bounding box center [273, 252] width 380 height 43
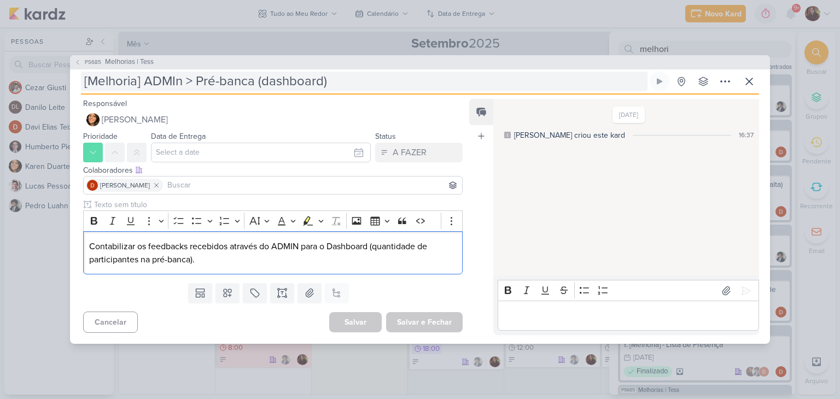
click at [146, 79] on input "[Melhoria] ADMIn > Pré-banca (dashboard)" at bounding box center [364, 82] width 567 height 20
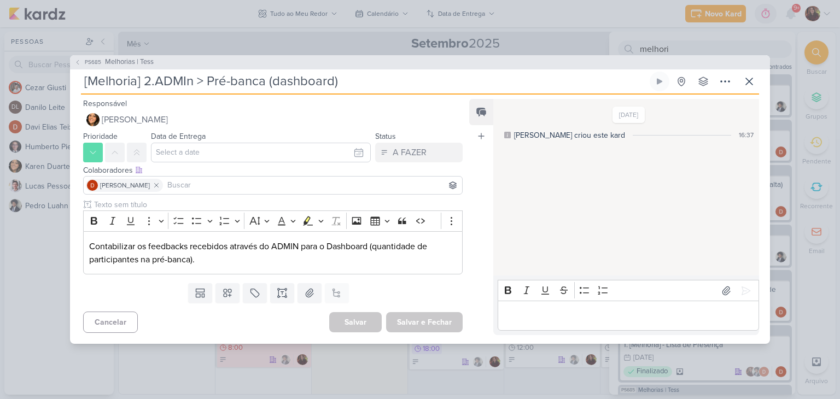
type input "[Melhoria] 2. ADMIn > Pré-banca (dashboard)"
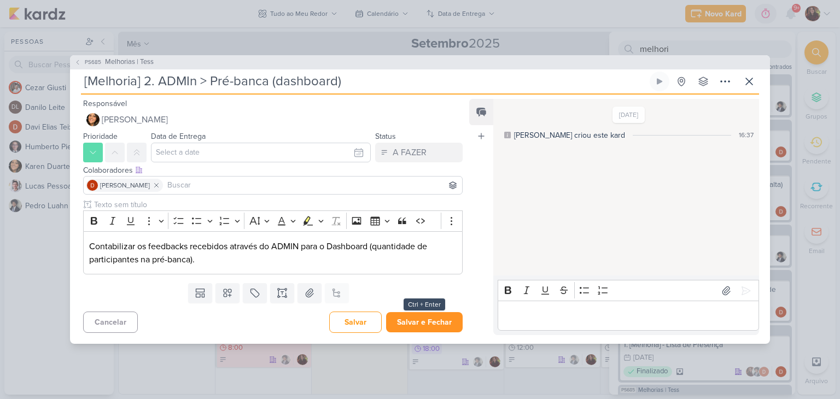
type input "[Melhoria] 2. ADMIn > Pré-banca (dashboard)"
click at [425, 317] on button "Salvar e Fechar" at bounding box center [424, 322] width 77 height 20
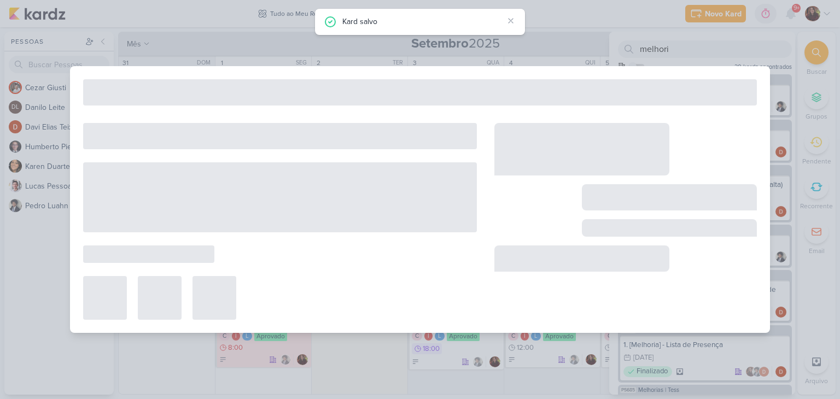
type input "Melhorias | Tess"
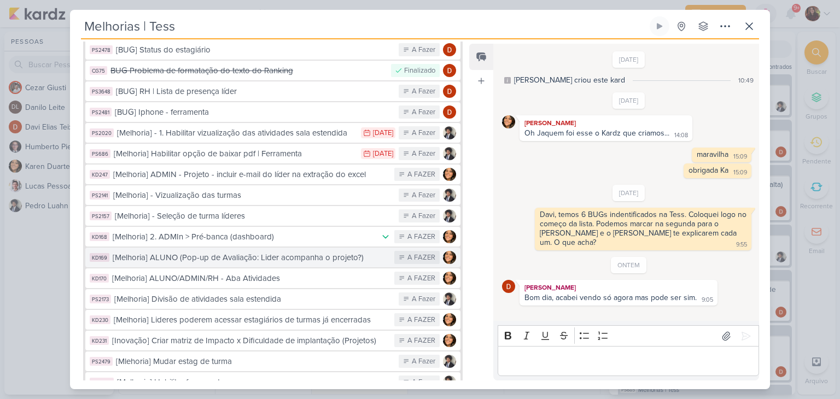
scroll to position [270, 0]
click at [258, 251] on div "[Melhoria] ALUNO (Pop-up de Avaliação: Lider acompanha o projeto?)" at bounding box center [251, 257] width 276 height 13
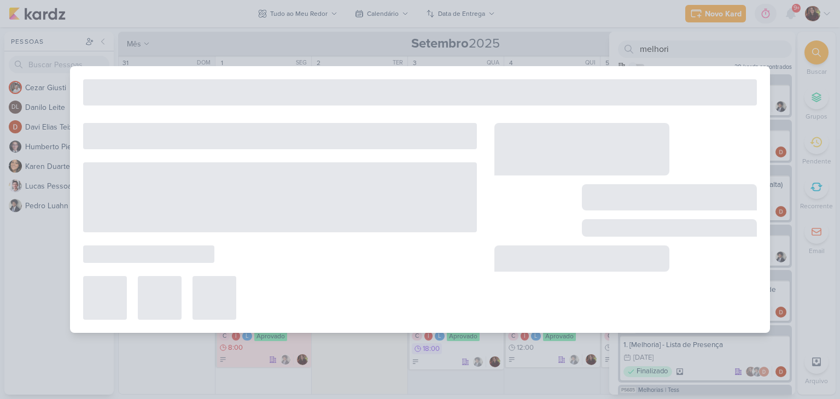
type input "[Melhoria] ALUNO (Pop-up de Avaliação: Lider acompanha o projeto?)"
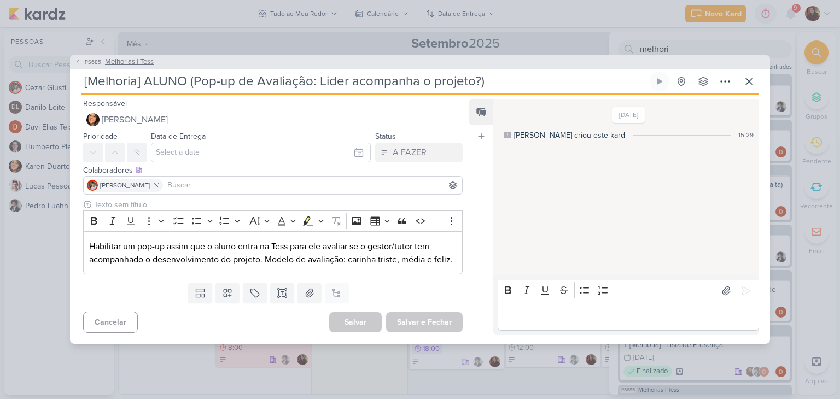
click at [144, 57] on span "Melhorias | Tess" at bounding box center [129, 62] width 49 height 11
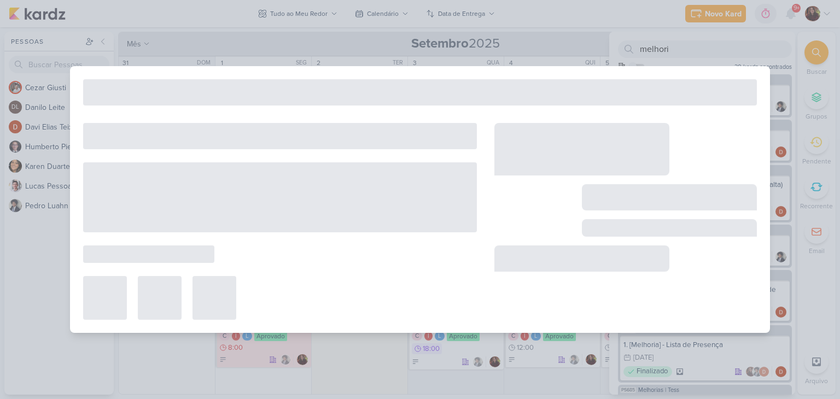
type input "Melhorias | Tess"
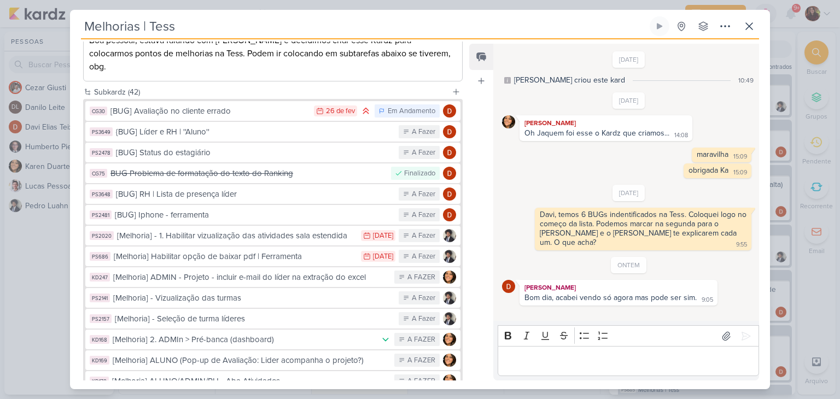
scroll to position [165, 0]
click at [748, 26] on icon at bounding box center [749, 26] width 7 height 7
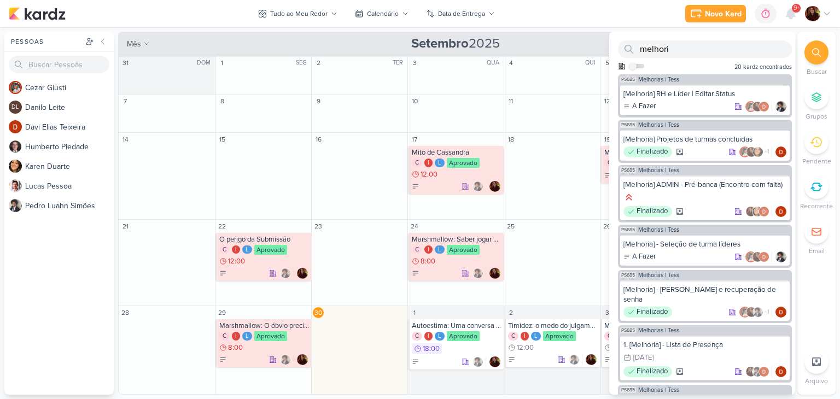
click at [815, 61] on div at bounding box center [817, 52] width 24 height 24
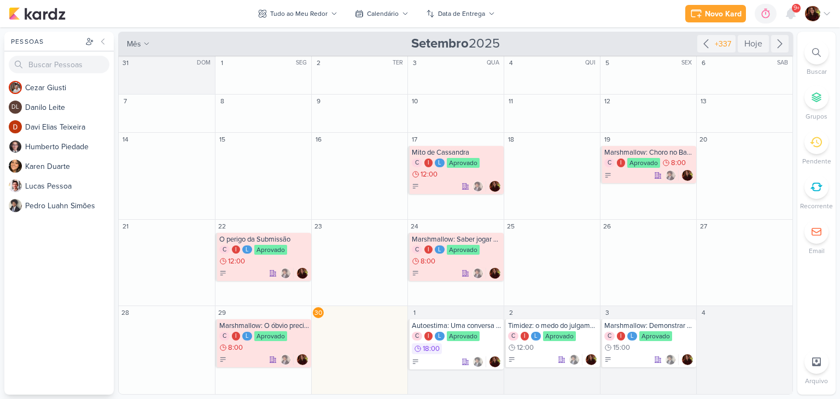
click at [814, 54] on icon at bounding box center [816, 52] width 9 height 9
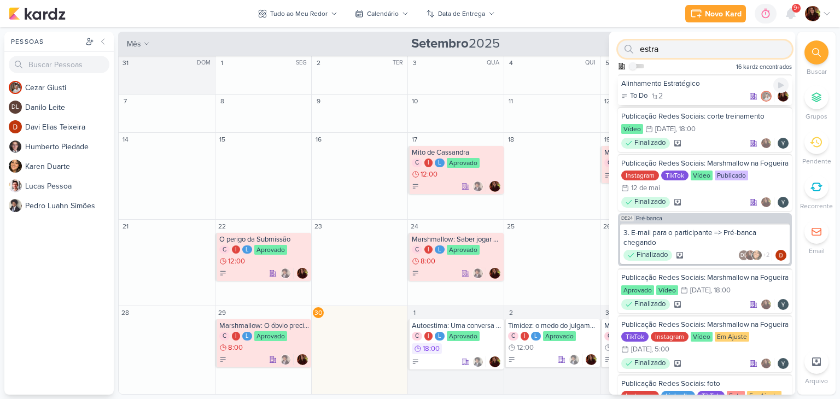
type input "estra"
click at [711, 86] on div "Alinhamento Estratégico" at bounding box center [704, 84] width 167 height 10
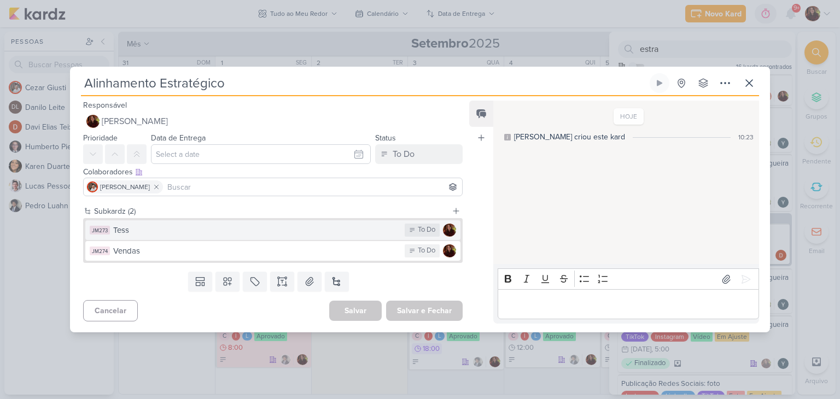
click at [171, 234] on div "Tess" at bounding box center [256, 230] width 286 height 13
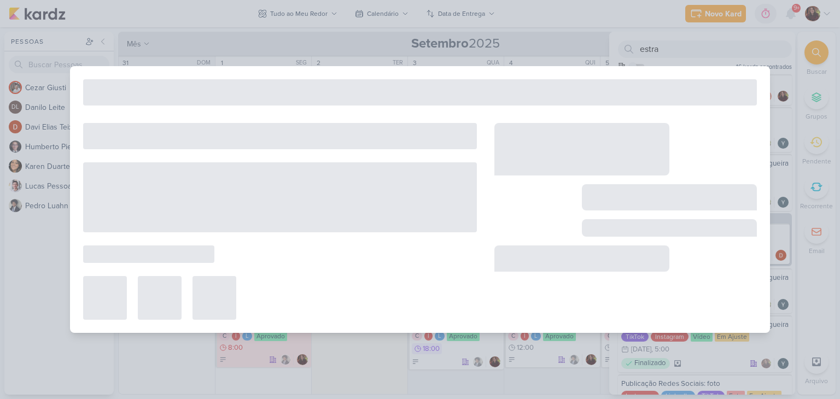
type input "Tess"
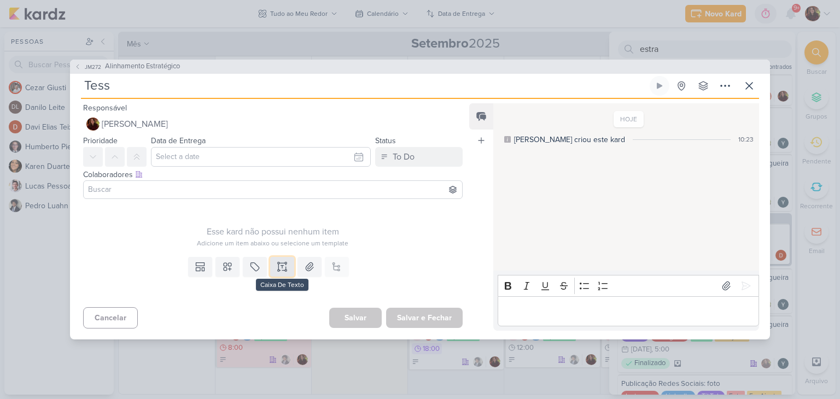
click at [271, 270] on button at bounding box center [282, 267] width 24 height 20
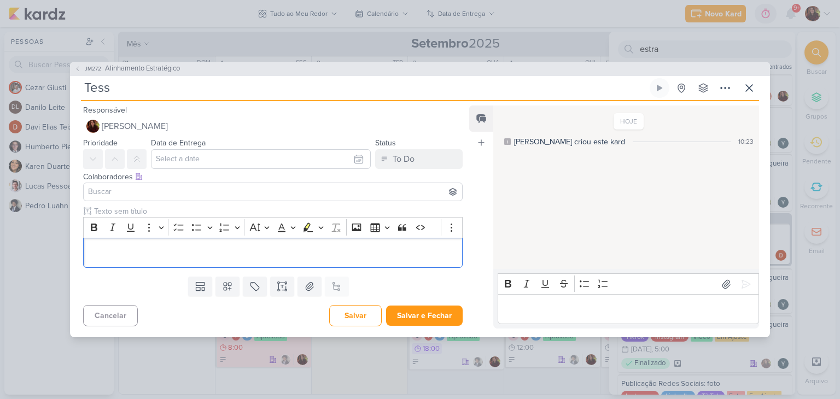
click at [120, 188] on input at bounding box center [273, 191] width 374 height 13
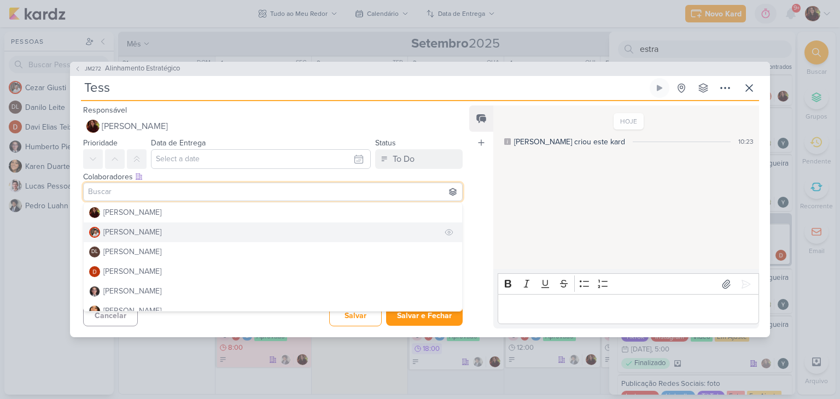
click at [112, 230] on div "[PERSON_NAME]" at bounding box center [132, 231] width 58 height 11
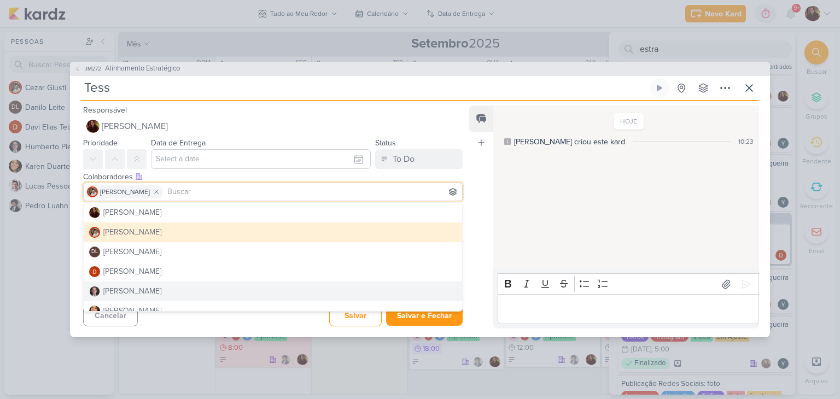
click at [532, 204] on div "HOJE [PERSON_NAME] criou este kard 10:23" at bounding box center [625, 188] width 265 height 162
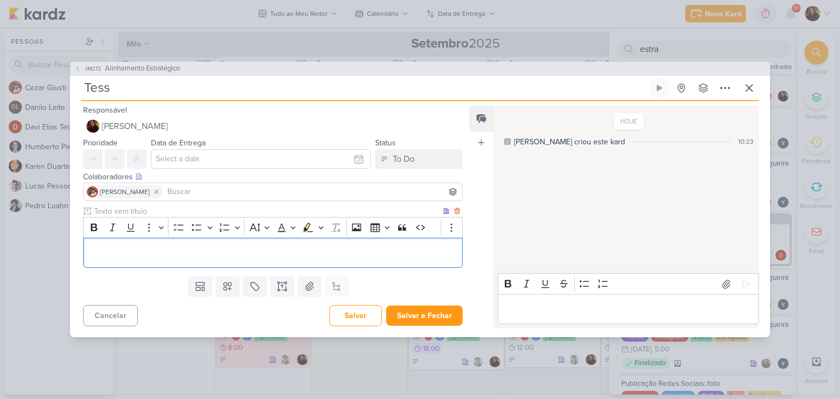
click at [124, 256] on p "Editor editing area: main" at bounding box center [273, 253] width 368 height 13
click at [172, 234] on button "To-do List" at bounding box center [179, 227] width 16 height 16
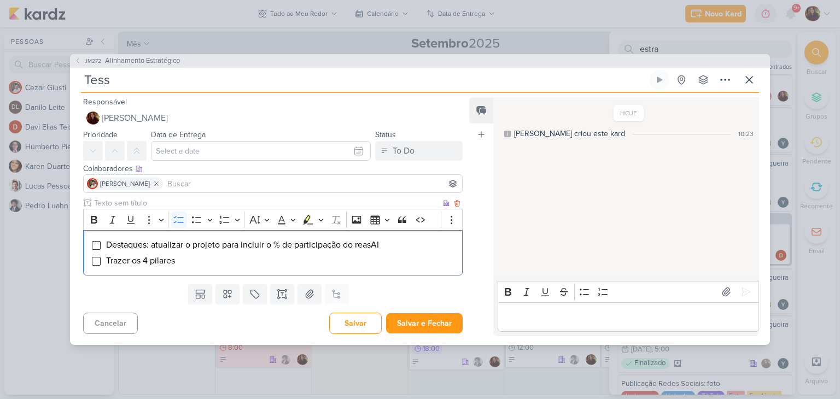
click at [107, 264] on span "Trazer os 4 pilares" at bounding box center [140, 260] width 69 height 11
click at [228, 260] on li "Pulso: Trazer os 4 pilares" at bounding box center [281, 260] width 351 height 13
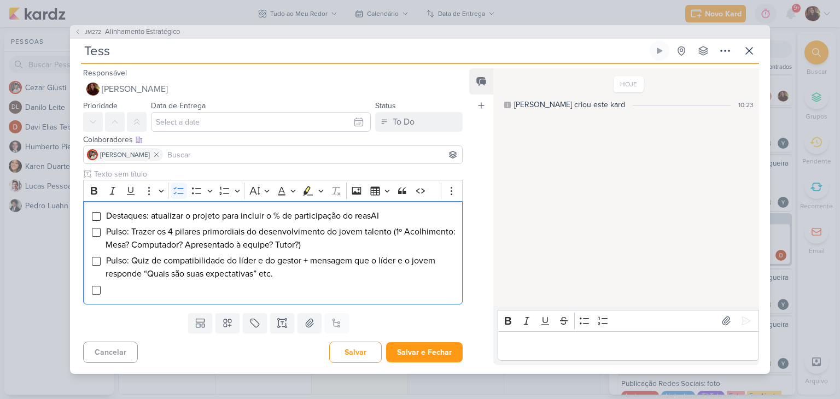
click at [571, 347] on p "Editor editing area: main" at bounding box center [628, 346] width 250 height 13
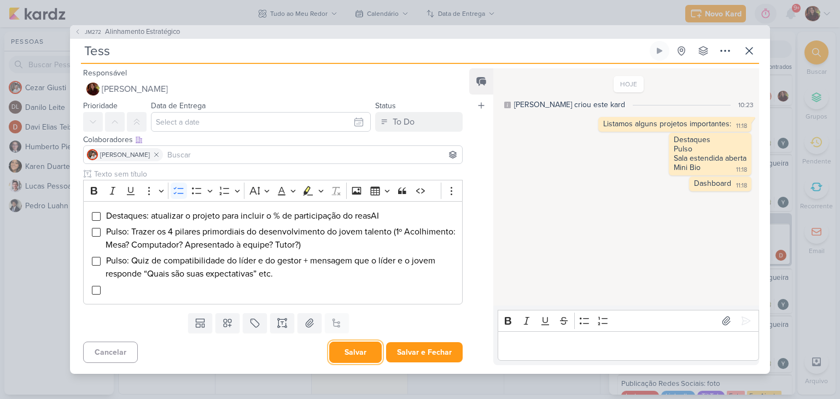
click at [364, 355] on button "Salvar" at bounding box center [355, 352] width 53 height 21
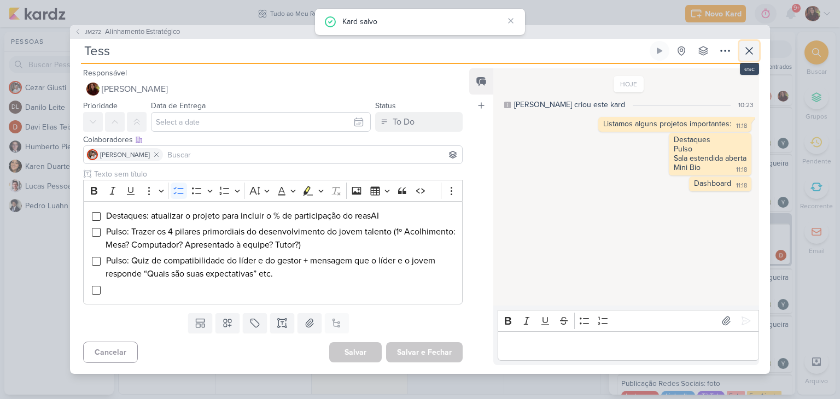
click at [743, 51] on icon at bounding box center [749, 50] width 13 height 13
